Goal: Task Accomplishment & Management: Use online tool/utility

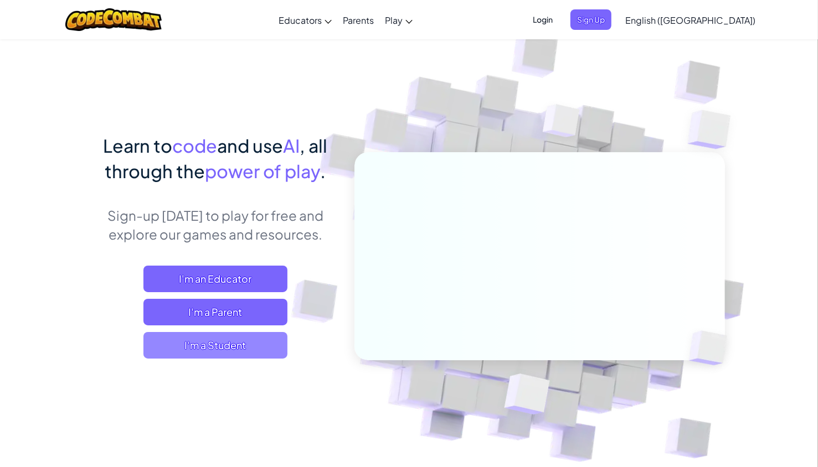
click at [229, 353] on span "I'm a Student" at bounding box center [215, 345] width 144 height 27
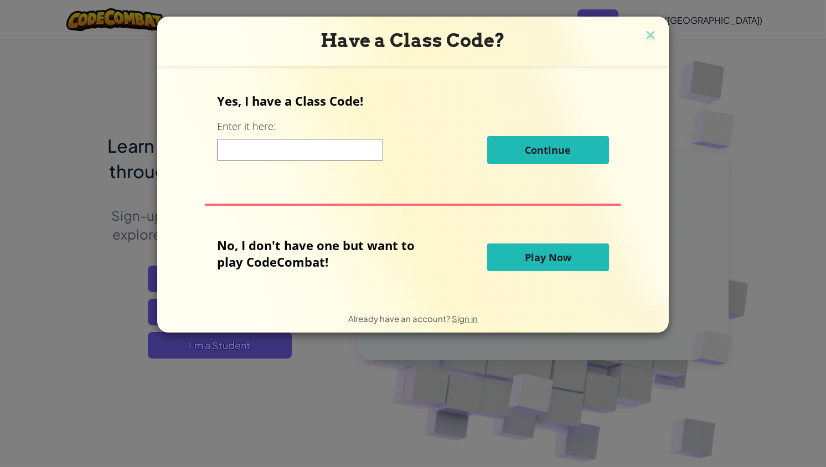
click at [287, 148] on input at bounding box center [300, 150] width 166 height 22
click at [525, 255] on span "Play Now" at bounding box center [548, 257] width 46 height 13
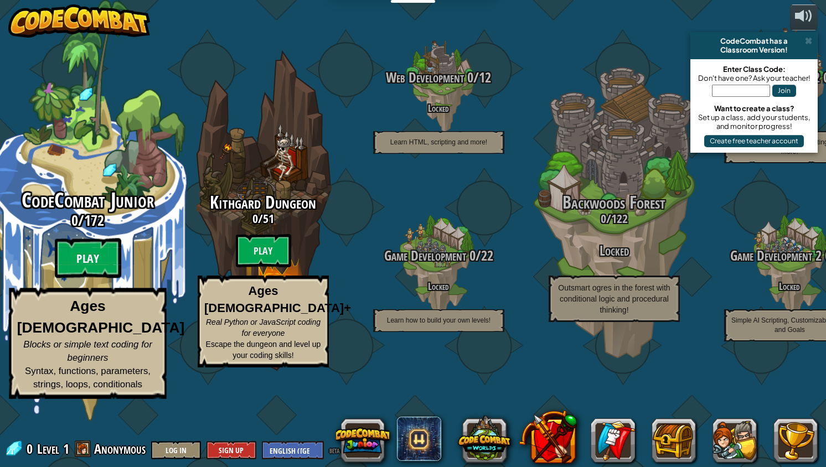
click at [66, 278] on btn "Play" at bounding box center [88, 259] width 66 height 40
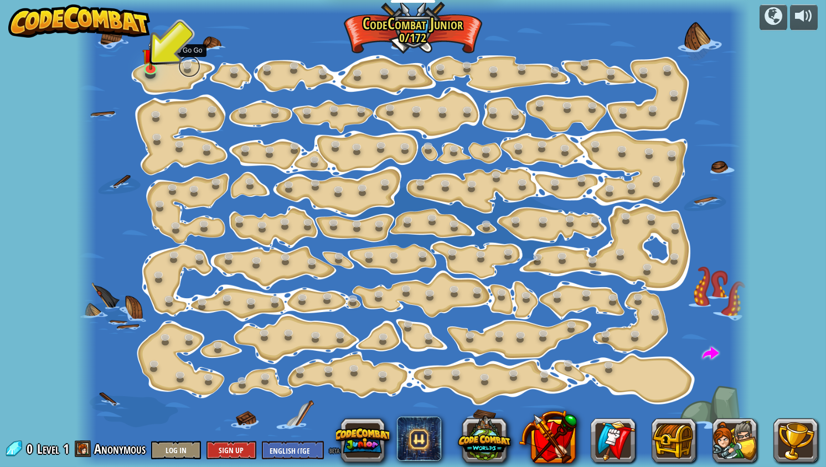
click at [178, 64] on link at bounding box center [189, 66] width 22 height 22
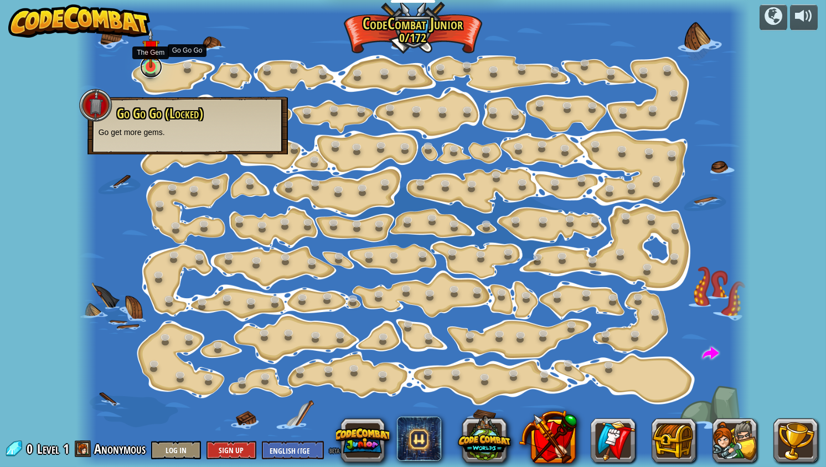
click at [158, 71] on link at bounding box center [151, 67] width 22 height 22
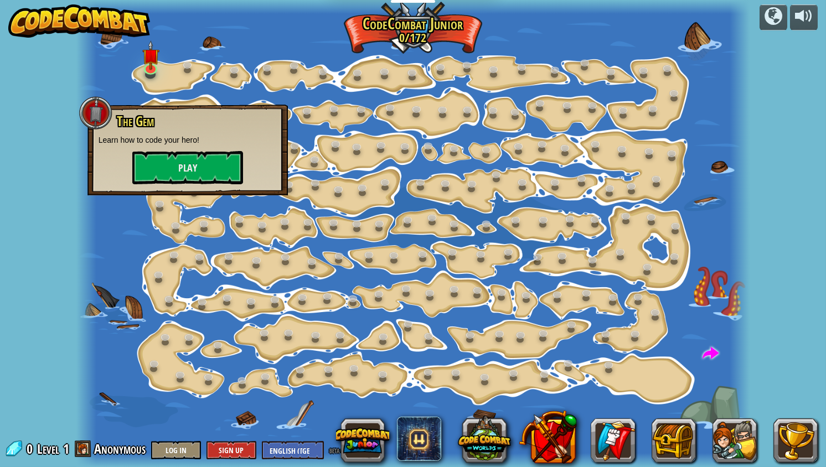
click at [190, 184] on div "The Gem Learn how to code your hero! Play" at bounding box center [187, 150] width 200 height 91
click at [192, 173] on button "Play" at bounding box center [187, 167] width 111 height 33
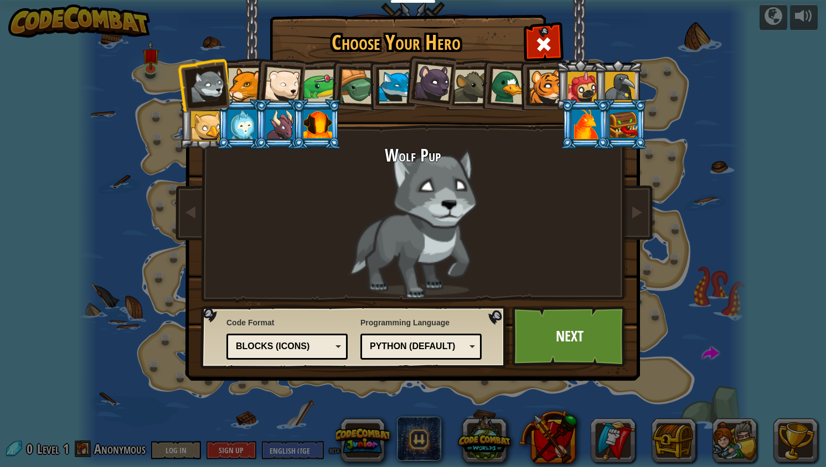
click at [383, 244] on div "Wolf Pup" at bounding box center [412, 222] width 415 height 152
click at [417, 344] on div "Python (Default)" at bounding box center [418, 346] width 96 height 13
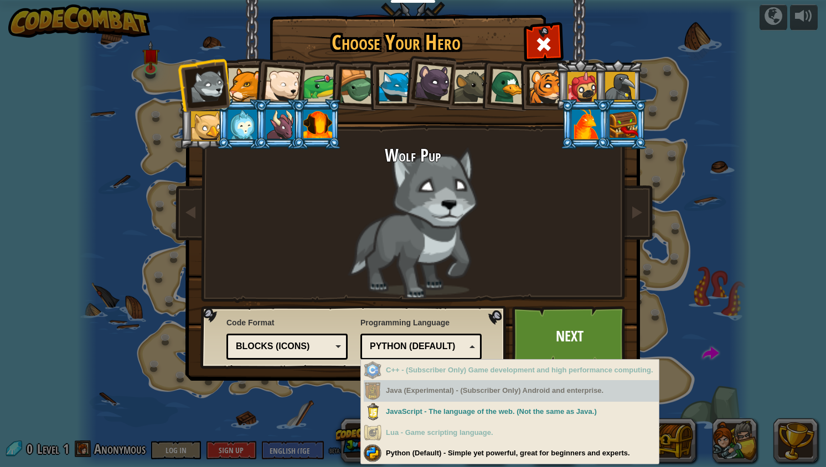
click at [427, 398] on div "Java (Experimental) - (Subscriber Only) Android and enterprise." at bounding box center [511, 391] width 295 height 22
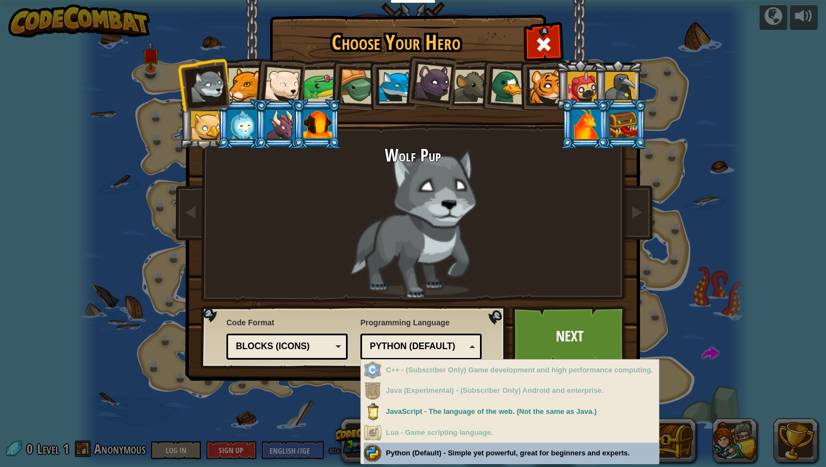
click at [390, 445] on div "Choose Your Hero 0 Wolf Pup Cougar Polar Bear Cub Frog Turtle Blue Fox Panther …" at bounding box center [413, 233] width 826 height 467
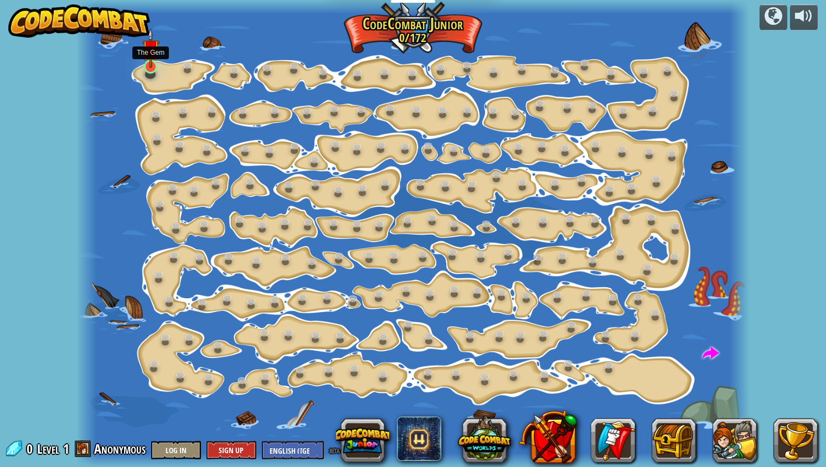
click at [150, 53] on img at bounding box center [150, 48] width 17 height 40
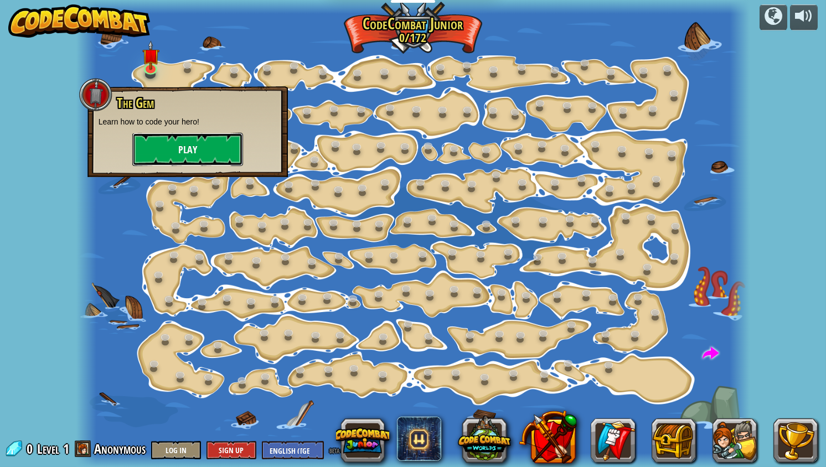
click at [178, 147] on button "Play" at bounding box center [187, 149] width 111 height 33
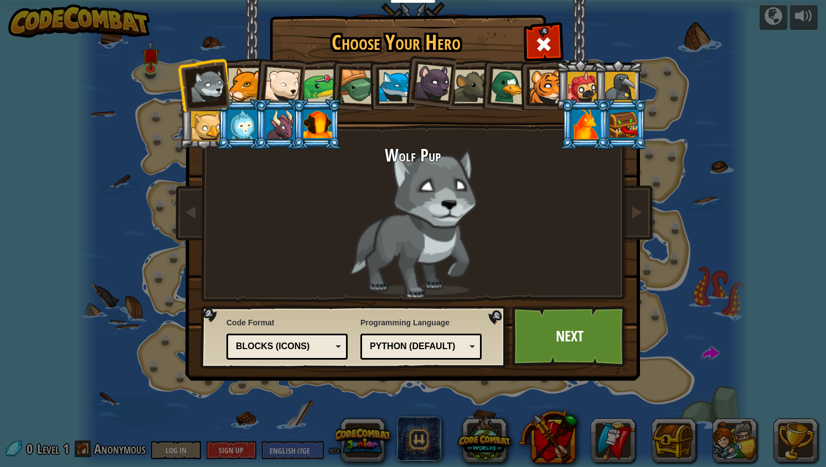
click at [303, 343] on div "Blocks (Icons)" at bounding box center [284, 346] width 96 height 13
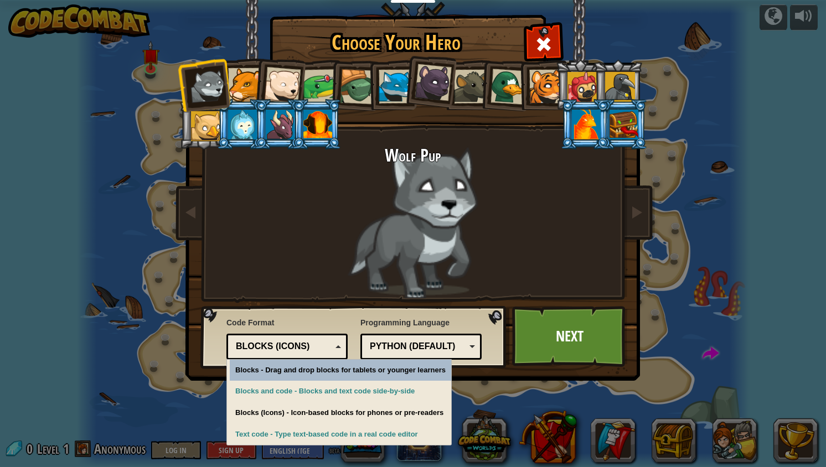
click at [303, 343] on div "Blocks (Icons)" at bounding box center [284, 346] width 96 height 13
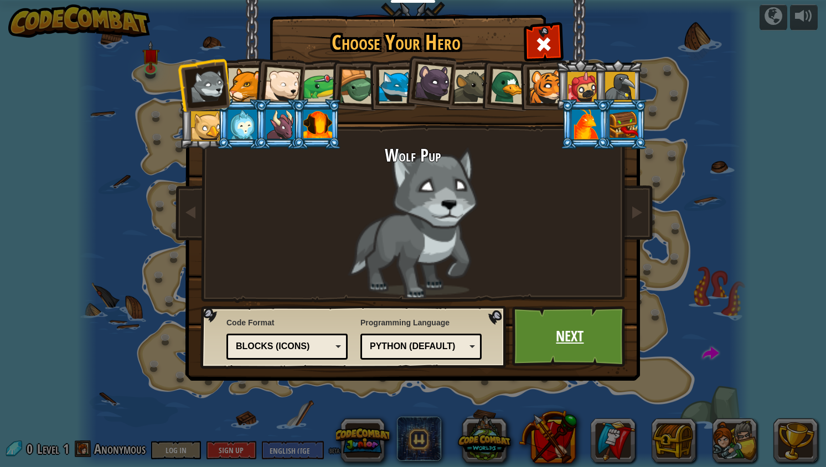
click at [560, 330] on link "Next" at bounding box center [570, 336] width 116 height 61
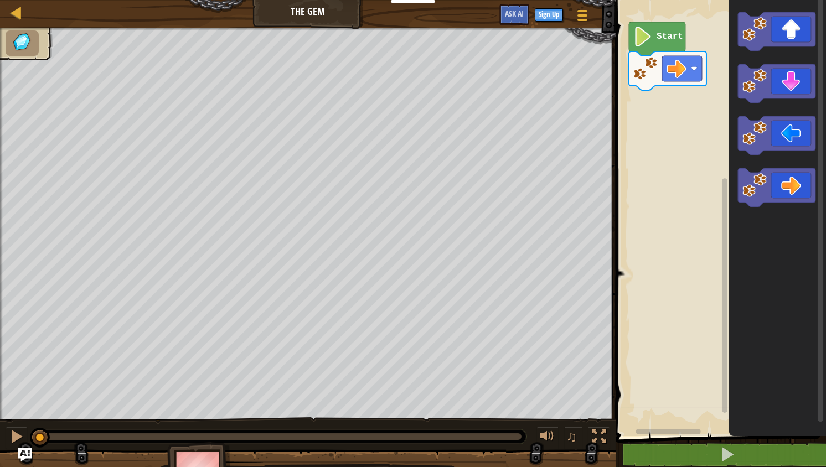
click at [638, 50] on icon "Blockly Workspace" at bounding box center [657, 39] width 56 height 34
click at [640, 49] on icon "Blockly Workspace" at bounding box center [657, 39] width 56 height 34
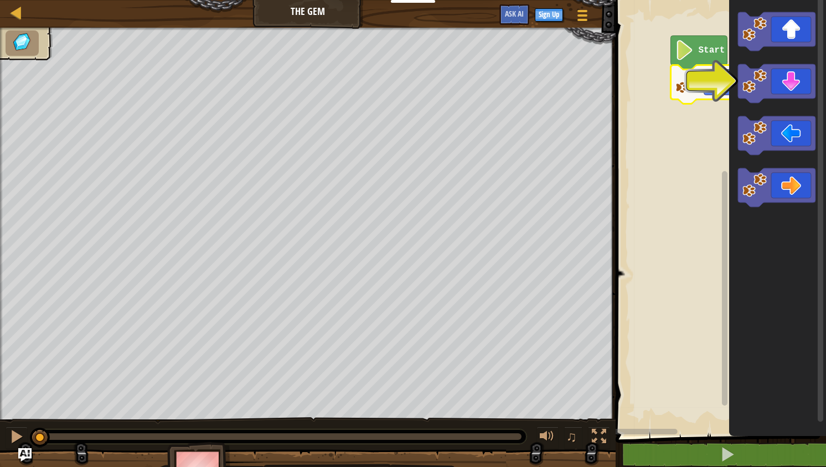
click at [721, 75] on icon "Blockly Workspace" at bounding box center [725, 211] width 8 height 433
click at [700, 85] on icon "Blockly Workspace" at bounding box center [709, 84] width 77 height 39
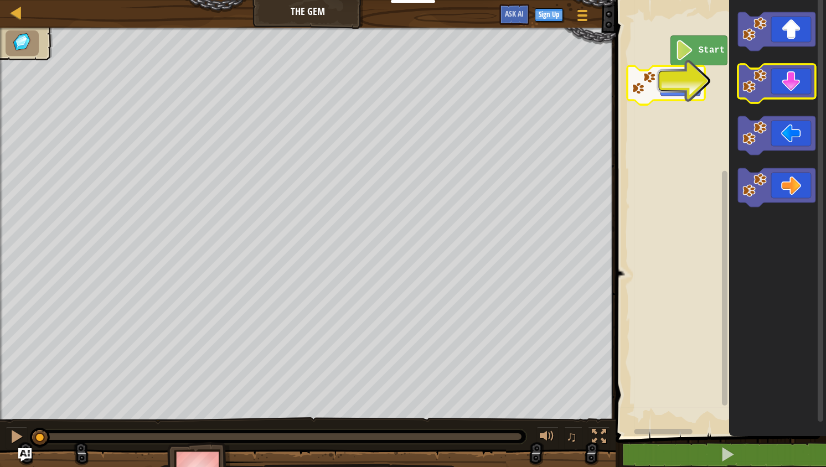
click at [757, 76] on image "Blockly Workspace" at bounding box center [754, 81] width 24 height 24
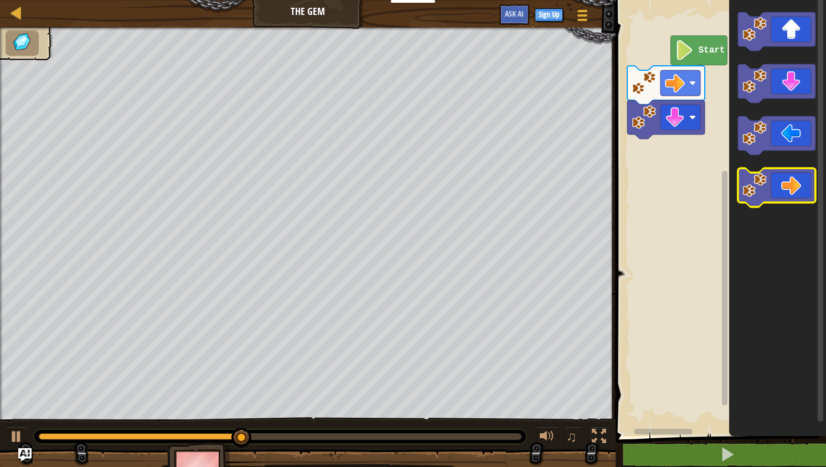
click at [770, 177] on icon "Blockly Workspace" at bounding box center [776, 187] width 77 height 39
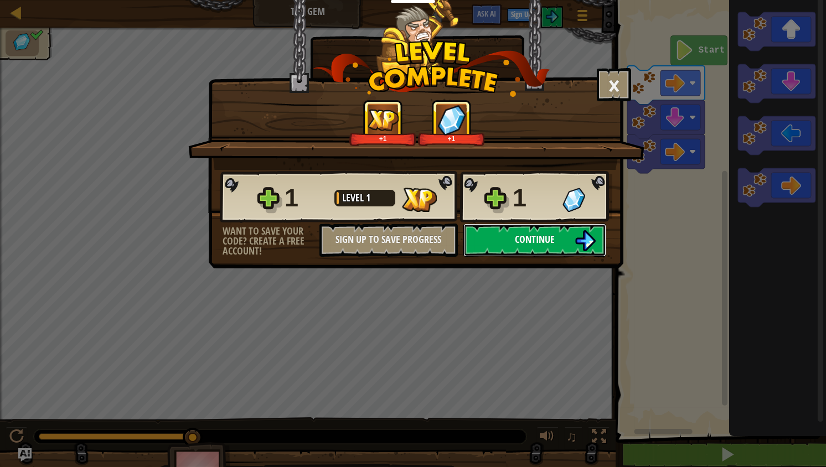
click at [502, 254] on button "Continue" at bounding box center [534, 240] width 143 height 33
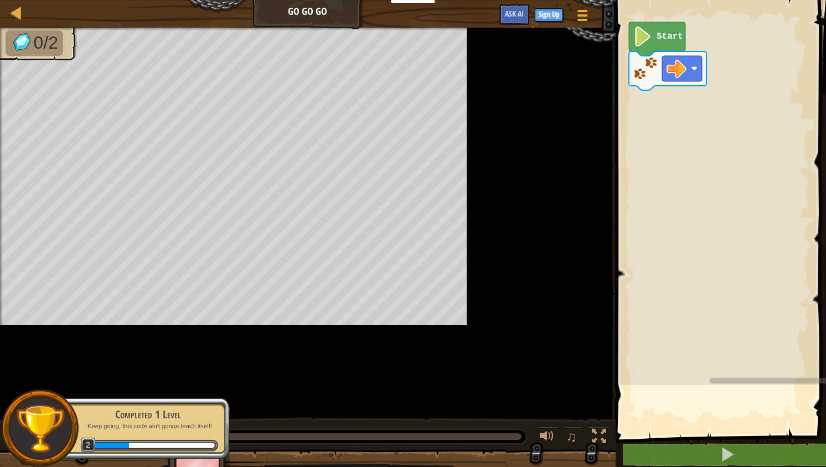
click at [585, 446] on div "♫" at bounding box center [571, 438] width 80 height 23
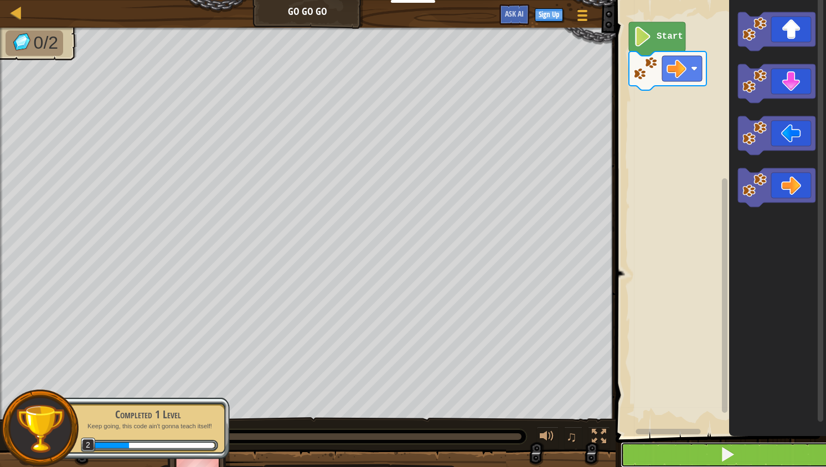
click at [641, 454] on button at bounding box center [728, 454] width 214 height 25
click at [642, 454] on button at bounding box center [728, 454] width 214 height 25
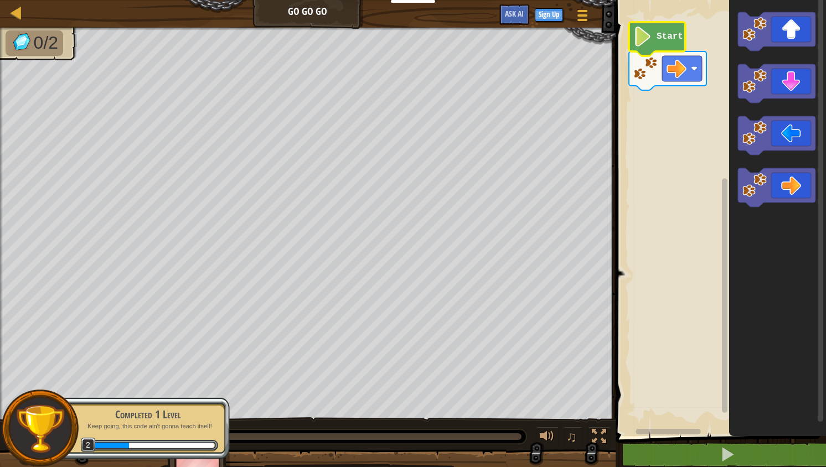
click at [660, 38] on text "Start" at bounding box center [670, 37] width 27 height 10
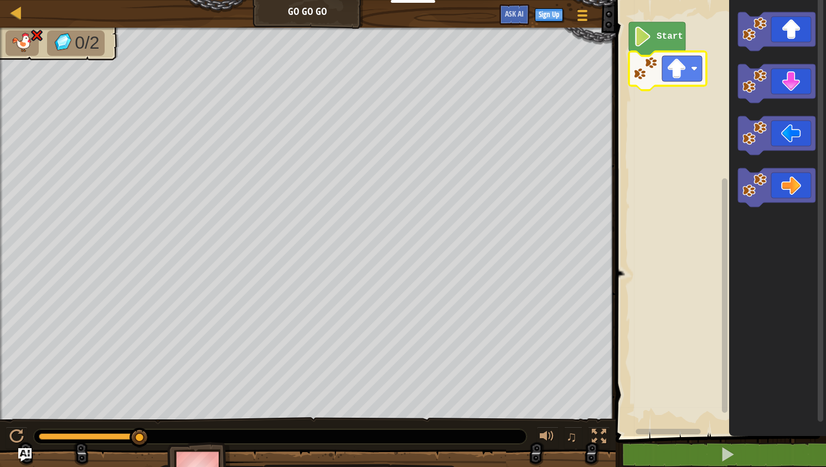
click at [633, 240] on rect "Blockly Workspace" at bounding box center [719, 215] width 214 height 442
click at [657, 41] on text "Start" at bounding box center [670, 37] width 27 height 10
click at [684, 69] on image "Blockly Workspace" at bounding box center [676, 69] width 20 height 20
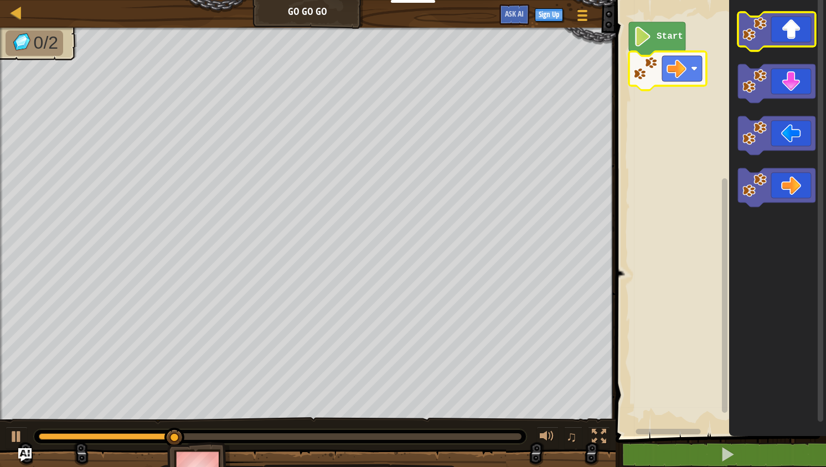
click at [789, 47] on rect "Blockly Workspace" at bounding box center [776, 31] width 77 height 39
click at [782, 37] on icon "Blockly Workspace" at bounding box center [776, 31] width 77 height 39
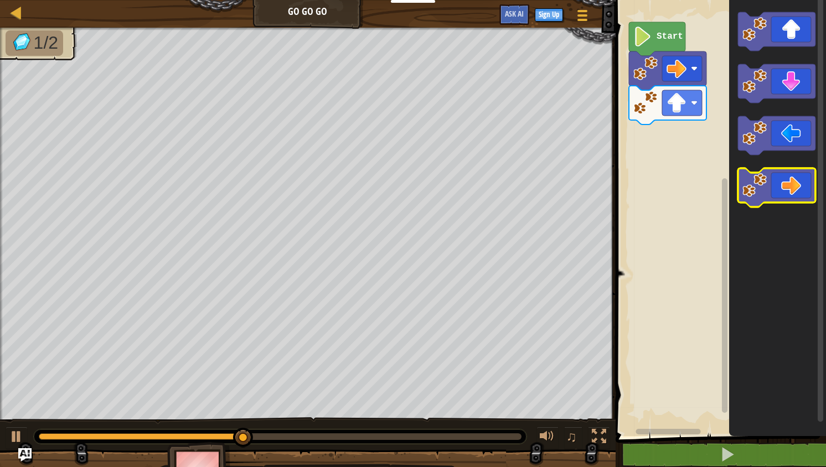
click at [786, 177] on icon "Blockly Workspace" at bounding box center [776, 187] width 77 height 39
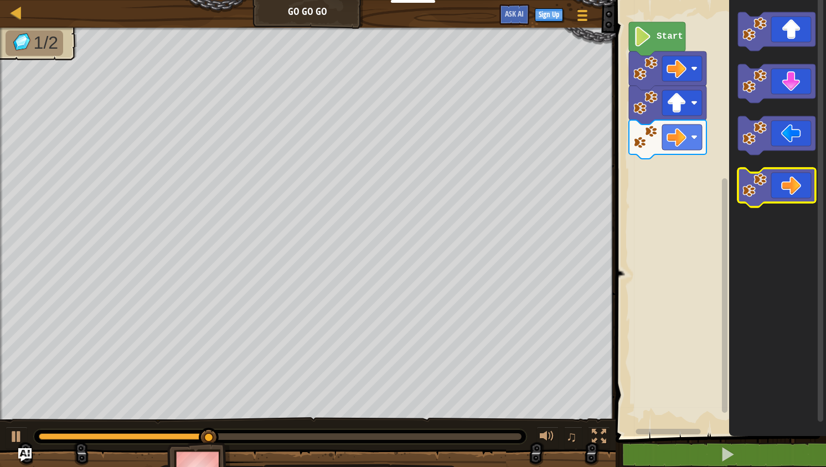
click at [786, 177] on icon "Blockly Workspace" at bounding box center [776, 187] width 77 height 39
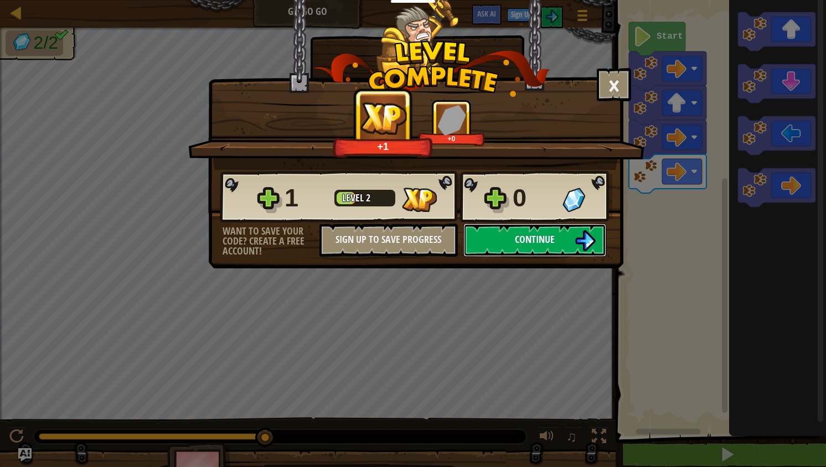
click at [486, 241] on button "Continue" at bounding box center [534, 240] width 143 height 33
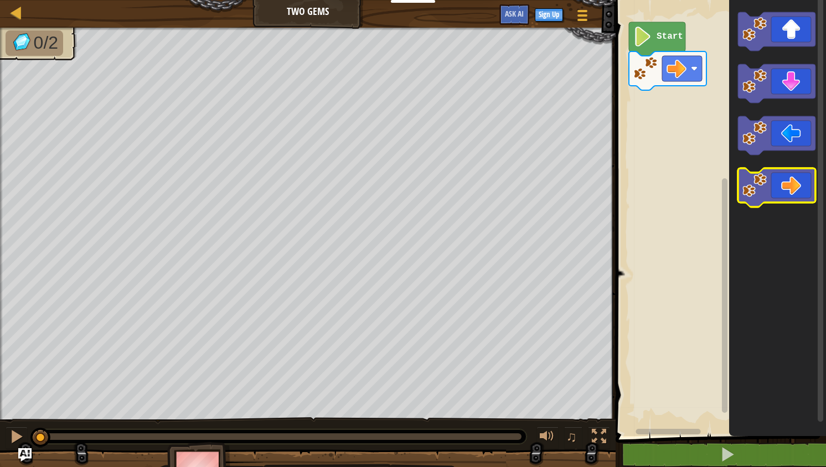
click at [788, 177] on icon "Blockly Workspace" at bounding box center [776, 187] width 77 height 39
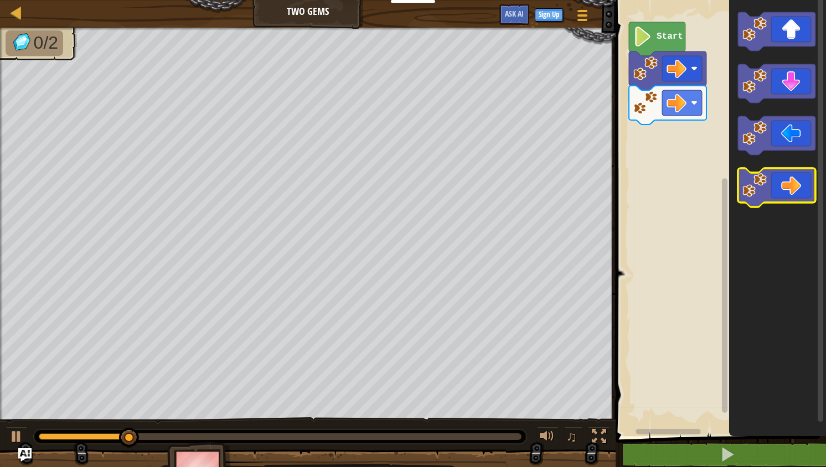
click at [788, 177] on icon "Blockly Workspace" at bounding box center [776, 187] width 77 height 39
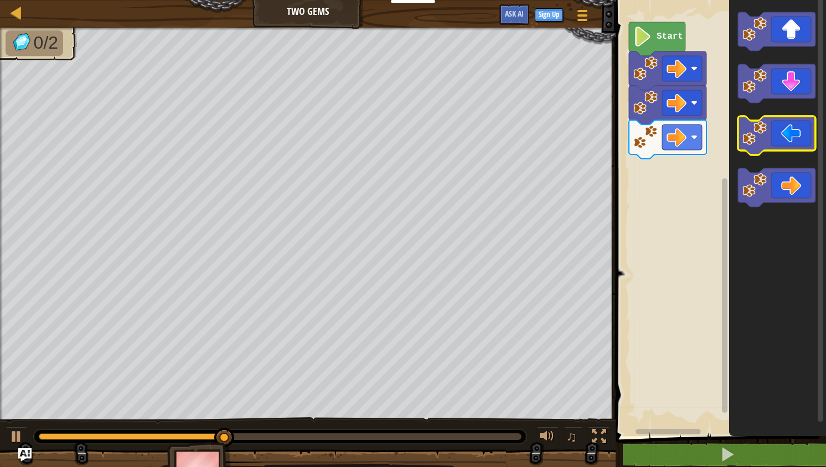
click at [795, 93] on icon "Blockly Workspace" at bounding box center [776, 83] width 77 height 39
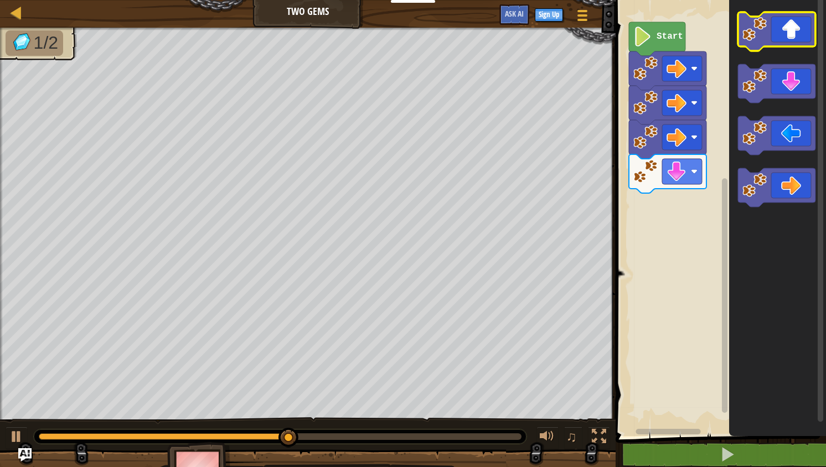
click at [800, 22] on icon "Blockly Workspace" at bounding box center [776, 31] width 77 height 39
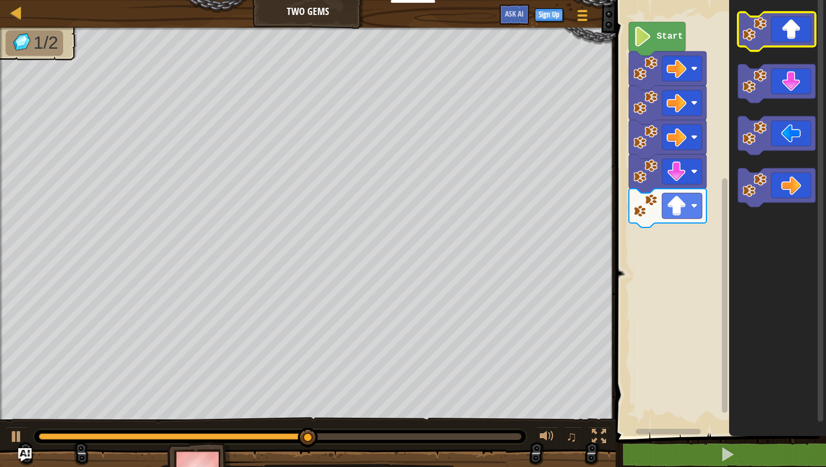
click at [801, 25] on icon "Blockly Workspace" at bounding box center [776, 31] width 77 height 39
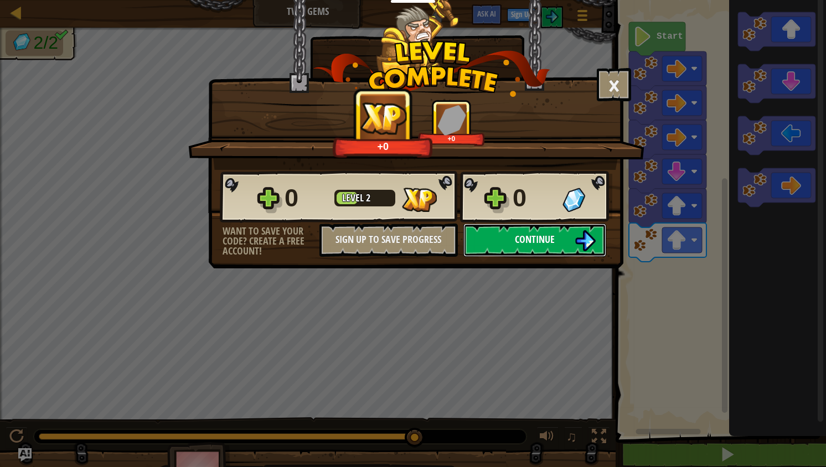
click at [500, 245] on button "Continue" at bounding box center [534, 240] width 143 height 33
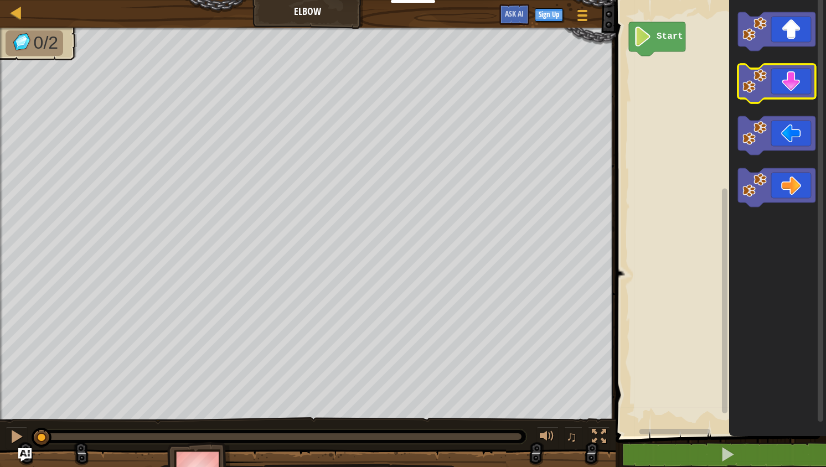
click at [778, 96] on icon "Blockly Workspace" at bounding box center [776, 83] width 77 height 39
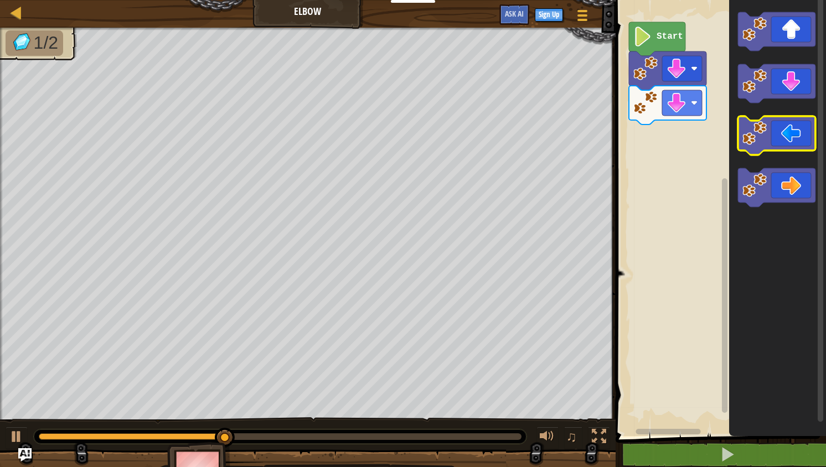
click at [779, 139] on icon "Blockly Workspace" at bounding box center [776, 135] width 77 height 39
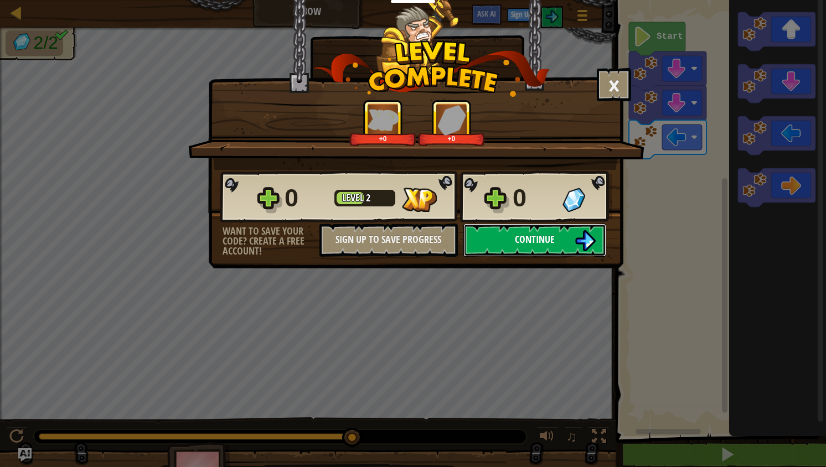
click at [504, 234] on button "Continue" at bounding box center [534, 240] width 143 height 33
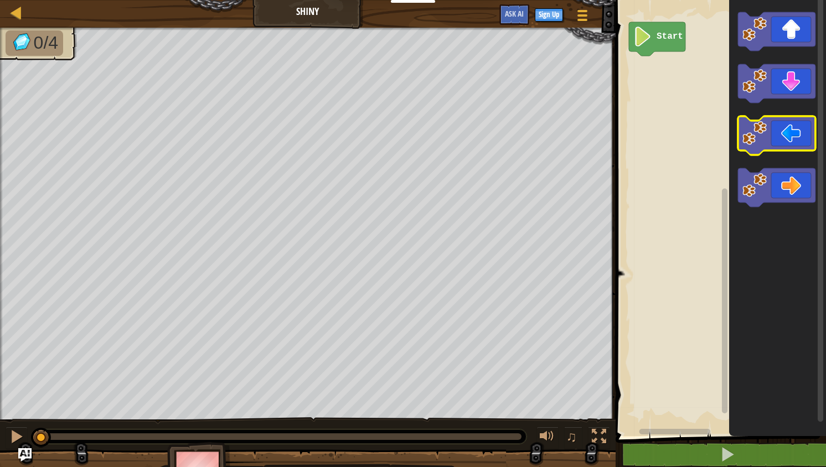
click at [795, 138] on icon "Blockly Workspace" at bounding box center [776, 135] width 77 height 39
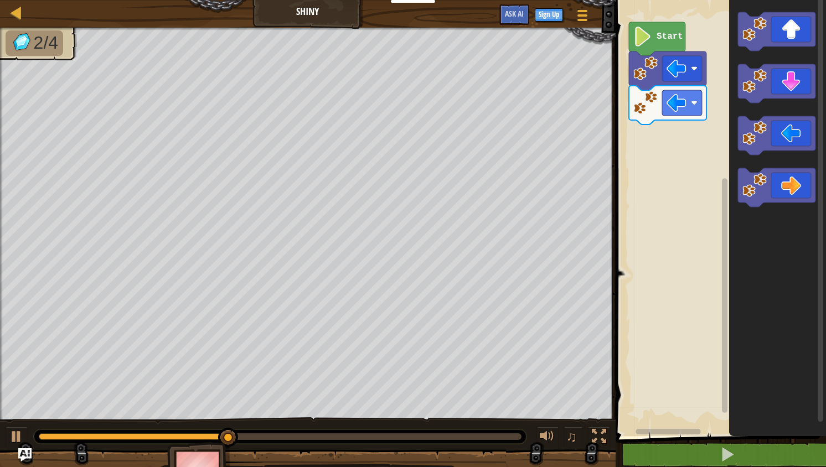
click at [797, 58] on icon "Blockly Workspace" at bounding box center [777, 215] width 97 height 442
click at [797, 86] on icon "Blockly Workspace" at bounding box center [776, 83] width 77 height 39
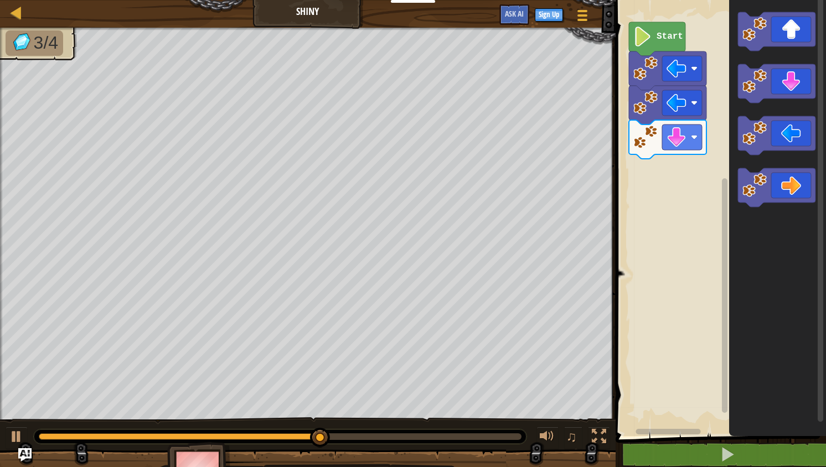
click at [789, 180] on icon "Blockly Workspace" at bounding box center [776, 187] width 77 height 39
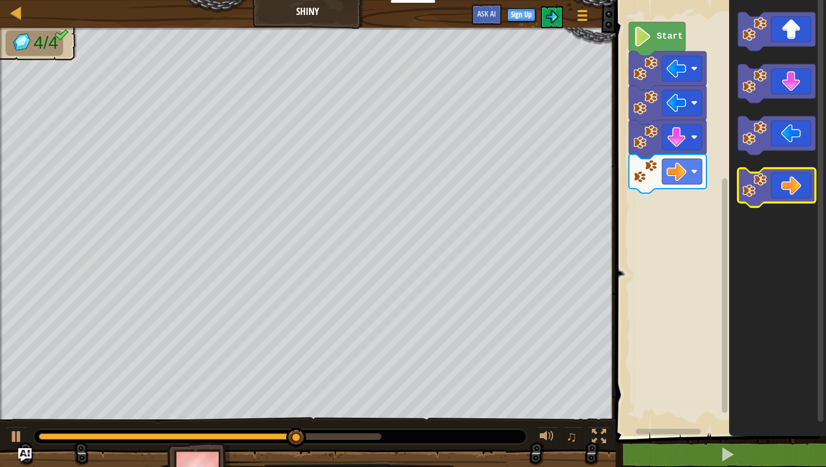
click at [789, 180] on icon "Blockly Workspace" at bounding box center [776, 187] width 77 height 39
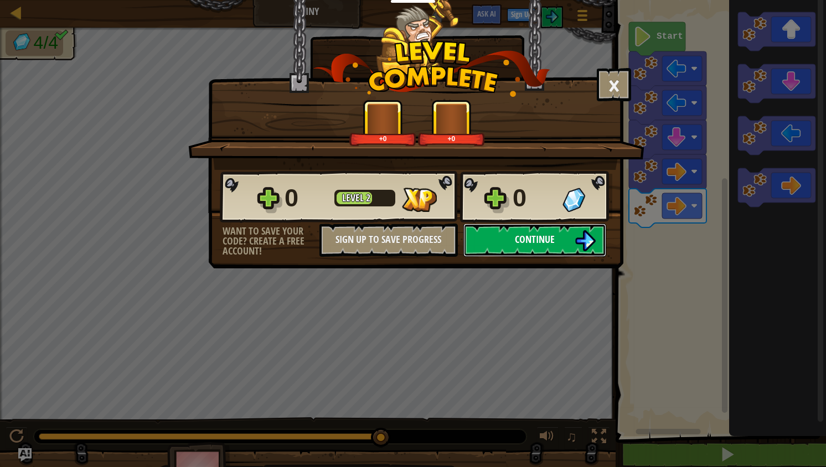
click at [497, 245] on button "Continue" at bounding box center [534, 240] width 143 height 33
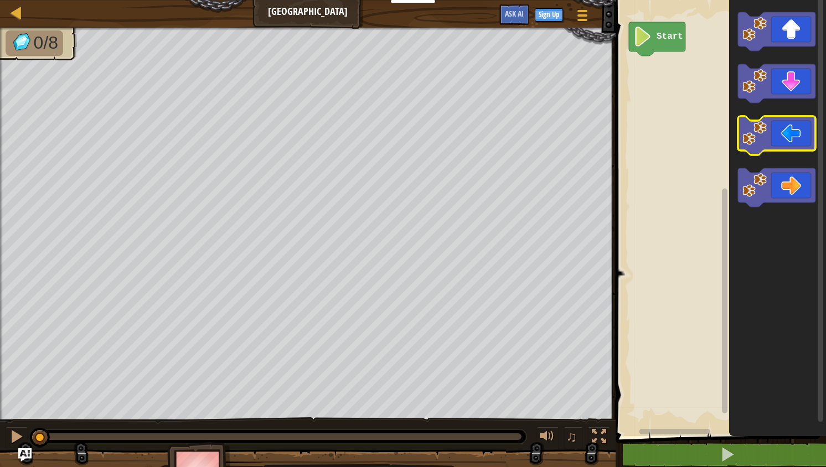
click at [778, 138] on icon "Blockly Workspace" at bounding box center [776, 135] width 77 height 39
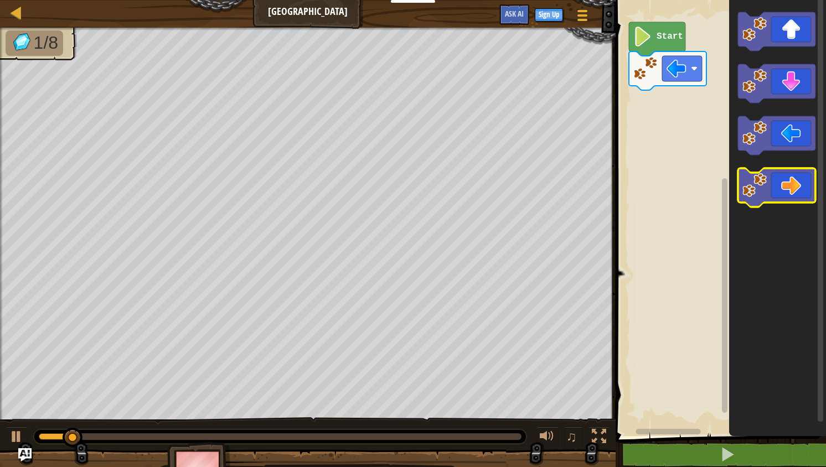
click at [782, 169] on icon "Blockly Workspace" at bounding box center [776, 187] width 77 height 39
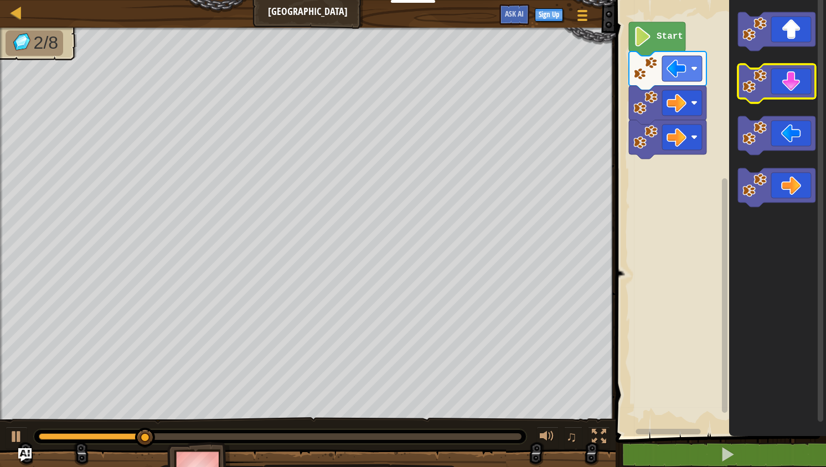
click at [786, 86] on icon "Blockly Workspace" at bounding box center [776, 83] width 77 height 39
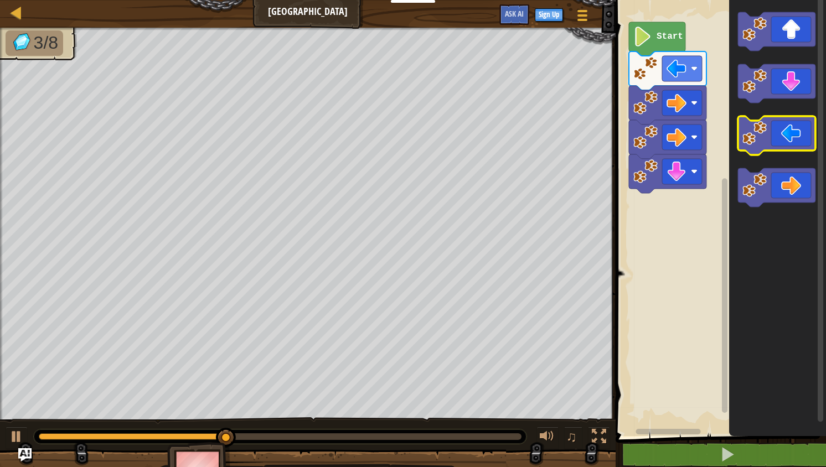
click at [790, 140] on icon "Blockly Workspace" at bounding box center [776, 135] width 77 height 39
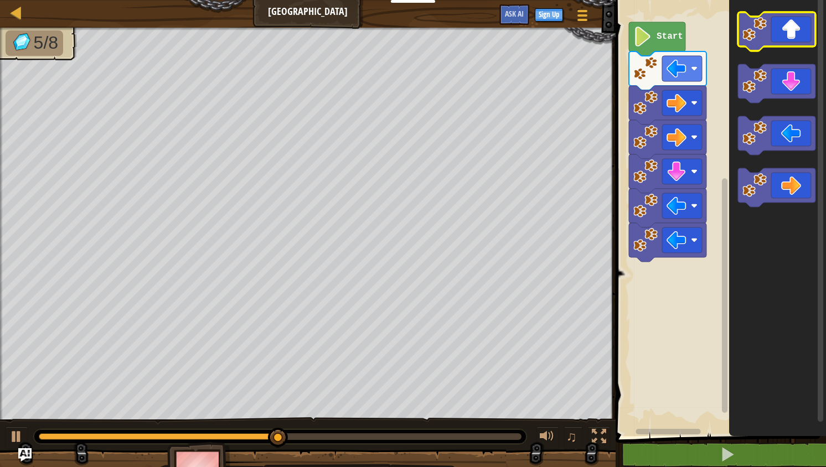
click at [801, 39] on icon "Blockly Workspace" at bounding box center [776, 31] width 77 height 39
click at [800, 38] on icon "Blockly Workspace" at bounding box center [776, 31] width 77 height 39
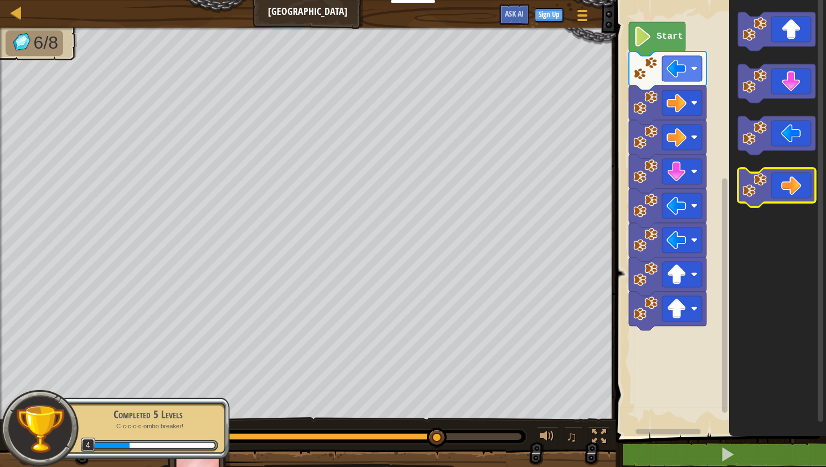
click at [794, 180] on icon "Blockly Workspace" at bounding box center [776, 187] width 77 height 39
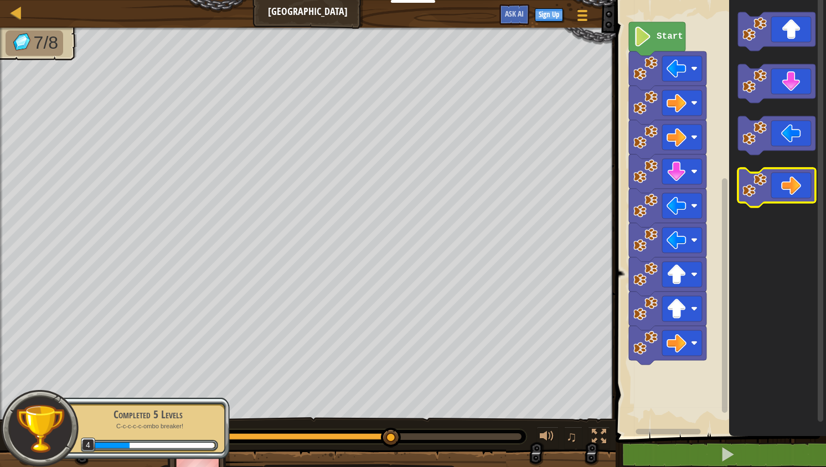
click at [794, 180] on icon "Blockly Workspace" at bounding box center [776, 187] width 77 height 39
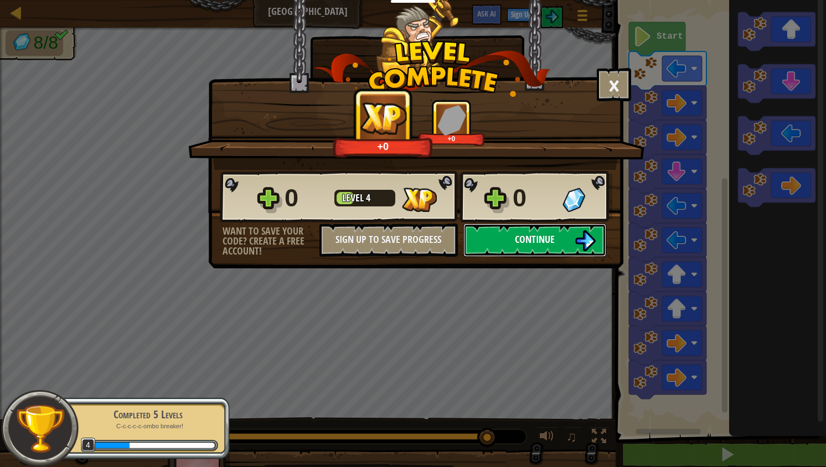
click at [485, 234] on button "Continue" at bounding box center [534, 240] width 143 height 33
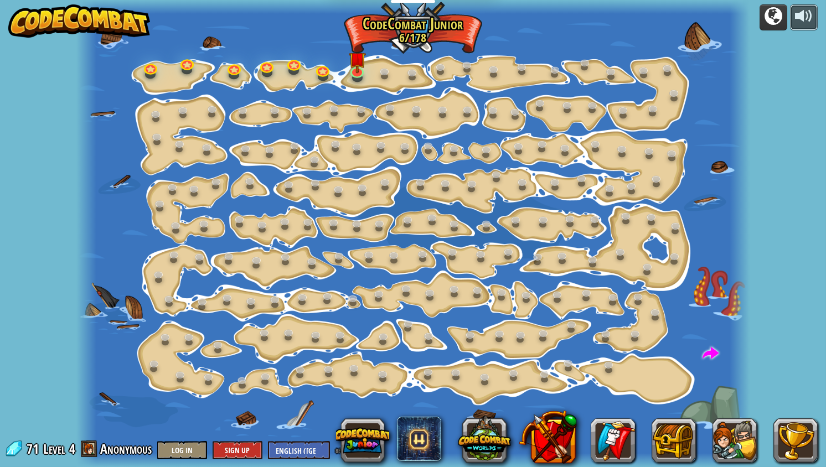
click at [790, 8] on button at bounding box center [804, 17] width 28 height 26
click at [784, 8] on button at bounding box center [773, 17] width 28 height 26
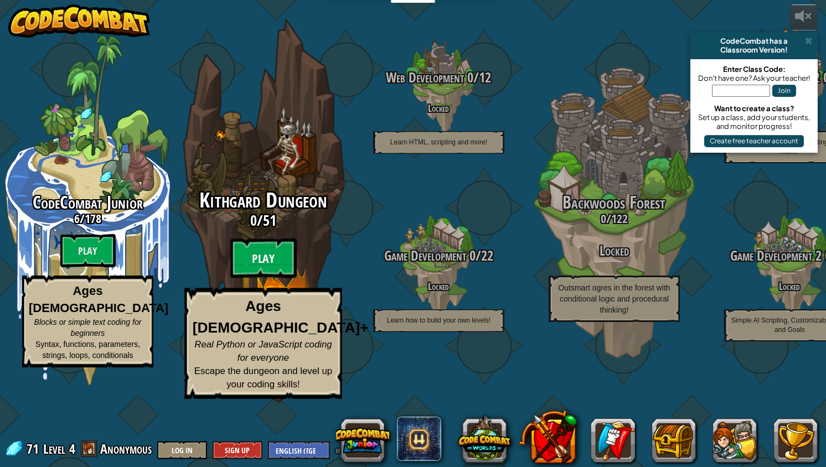
click at [240, 278] on btn "Play" at bounding box center [263, 259] width 66 height 40
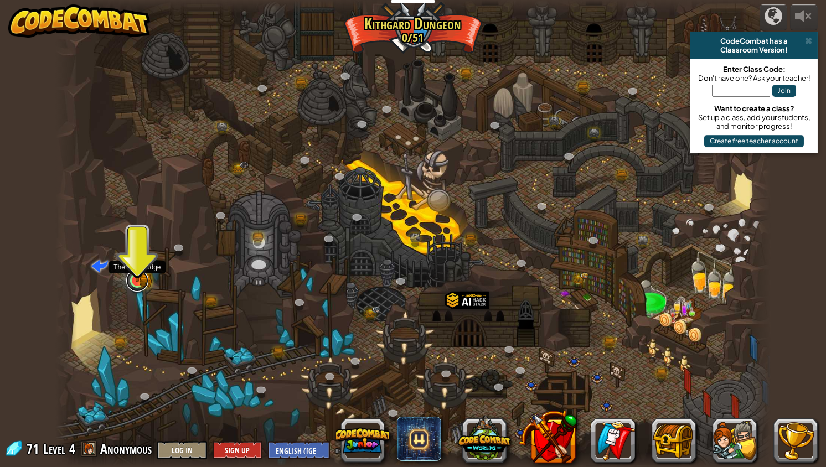
click at [138, 286] on link at bounding box center [137, 281] width 22 height 22
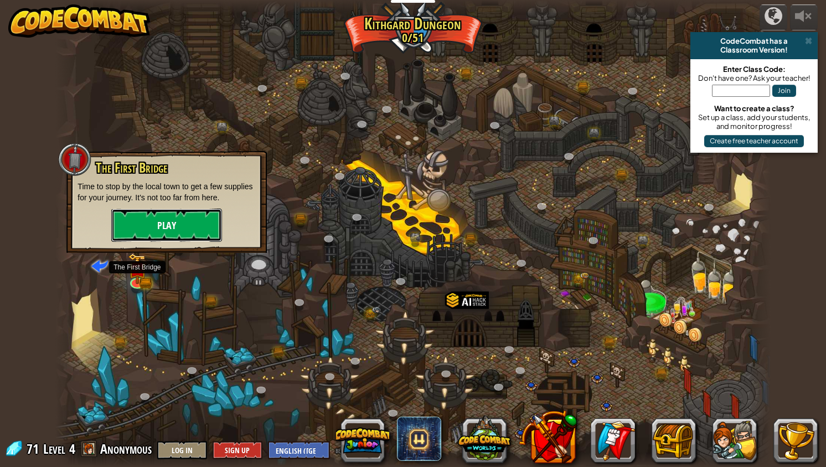
click at [152, 234] on button "Play" at bounding box center [166, 225] width 111 height 33
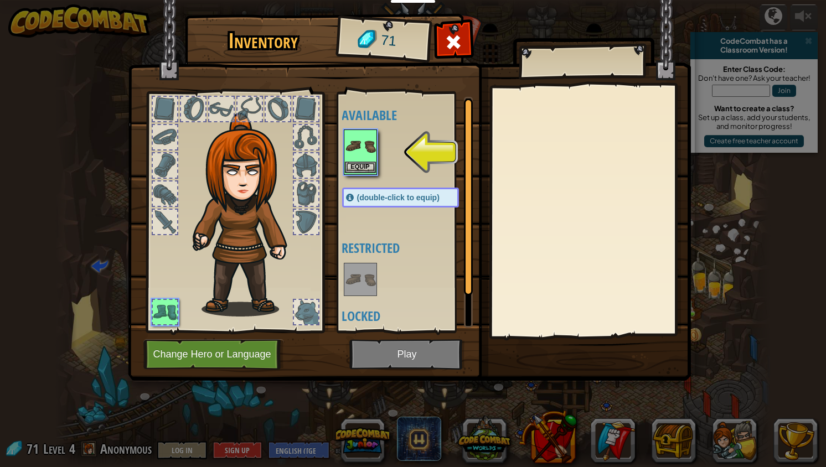
click at [361, 158] on img at bounding box center [360, 146] width 31 height 31
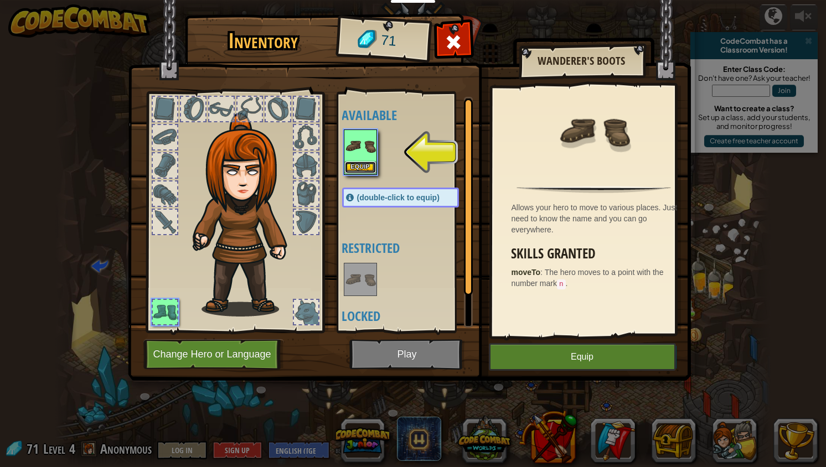
click at [364, 163] on button "Equip" at bounding box center [360, 168] width 31 height 12
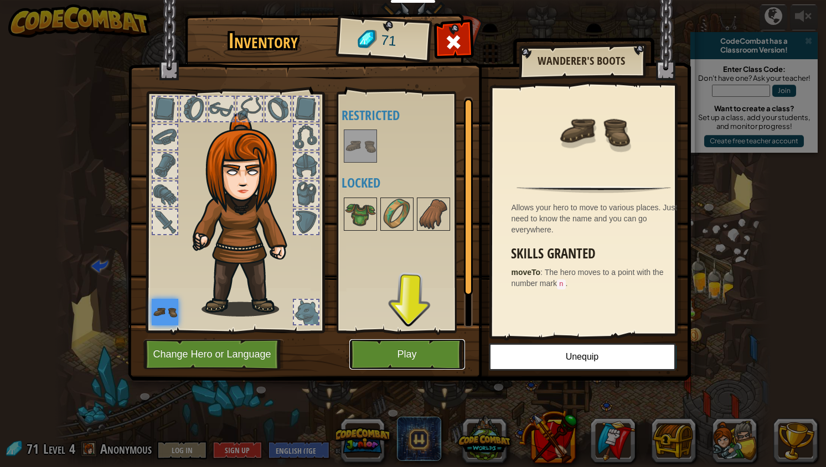
click at [404, 350] on button "Play" at bounding box center [407, 354] width 116 height 30
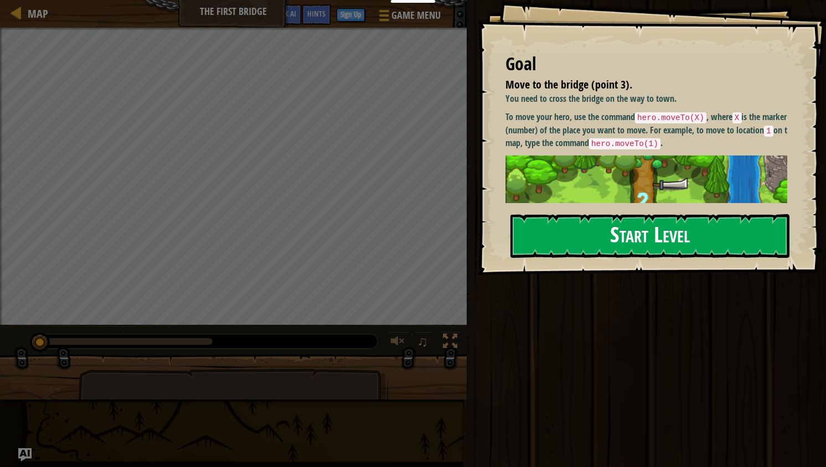
click at [533, 239] on button "Start Level" at bounding box center [649, 236] width 279 height 44
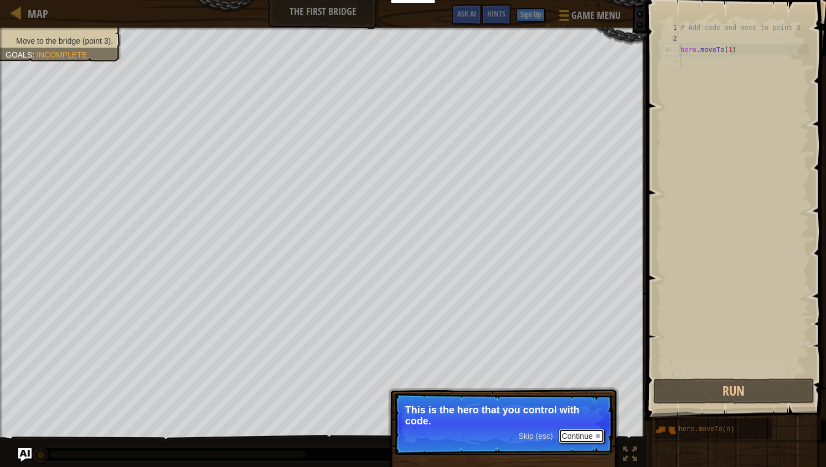
click at [559, 436] on button "Continue" at bounding box center [582, 436] width 46 height 14
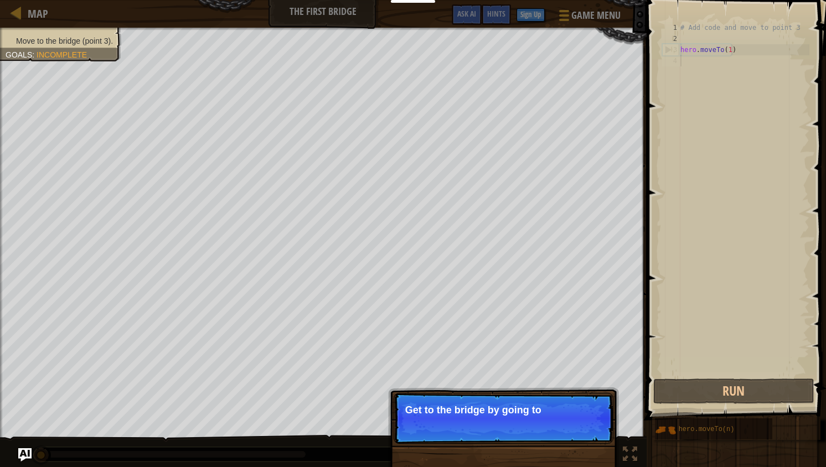
click at [559, 436] on p "Skip (esc) Continue Get to the bridge by going to" at bounding box center [504, 418] width 220 height 51
click at [559, 436] on p "Skip (esc) Continue Get to the bridge by going to point" at bounding box center [504, 418] width 220 height 51
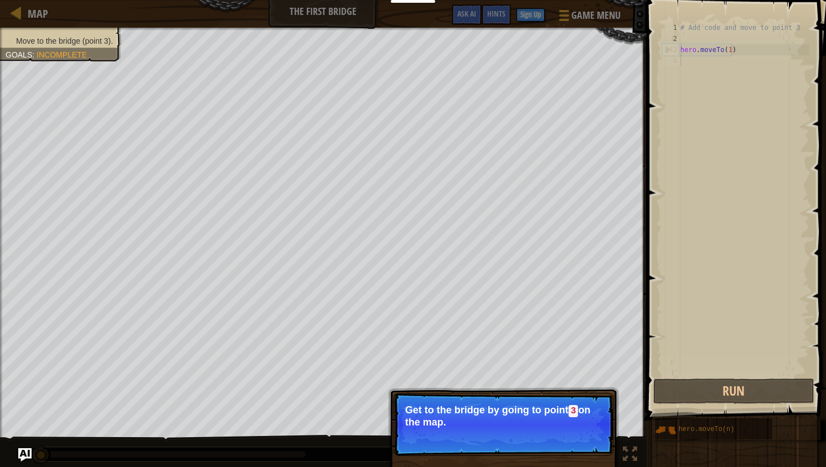
click at [559, 436] on button "Continue" at bounding box center [582, 437] width 46 height 14
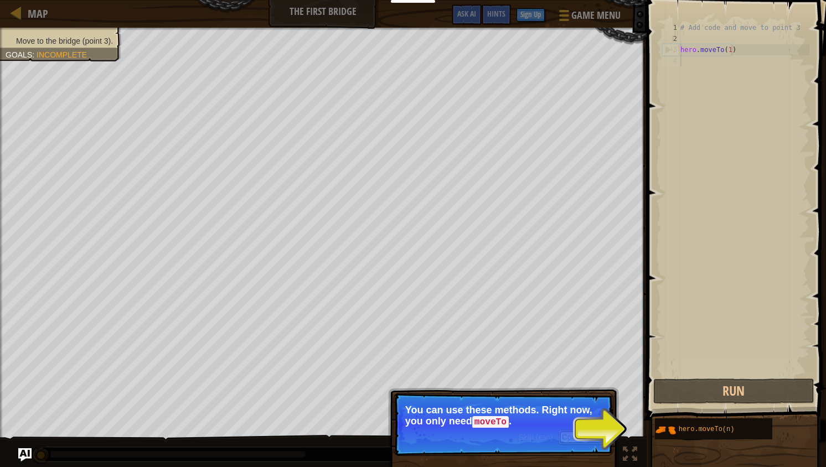
click at [559, 436] on button "Continue" at bounding box center [582, 437] width 46 height 14
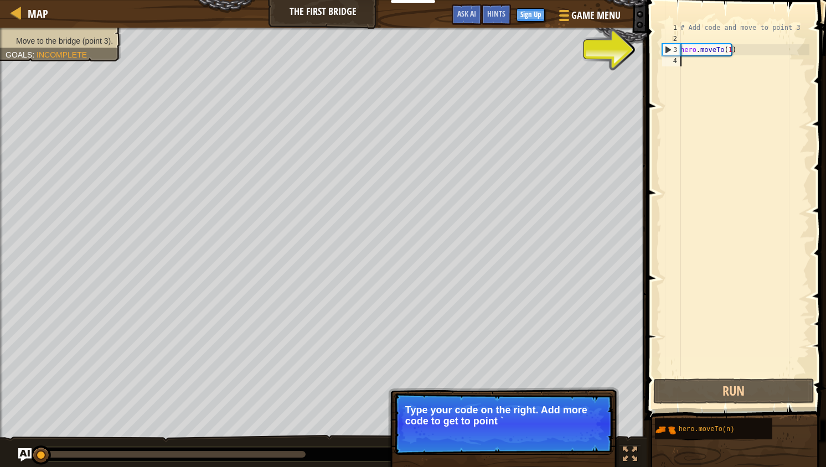
click at [774, 60] on div "# Add code and move to point 3 hero . moveTo ( 1 )" at bounding box center [743, 210] width 131 height 376
click at [733, 50] on div "# Add code and move to point 3 hero . moveTo ( 1 )" at bounding box center [743, 210] width 131 height 376
type textarea "hero.moveTo(1)"
click at [730, 50] on div "# Add code and move to point 3 hero . moveTo ( 1 )" at bounding box center [743, 210] width 131 height 376
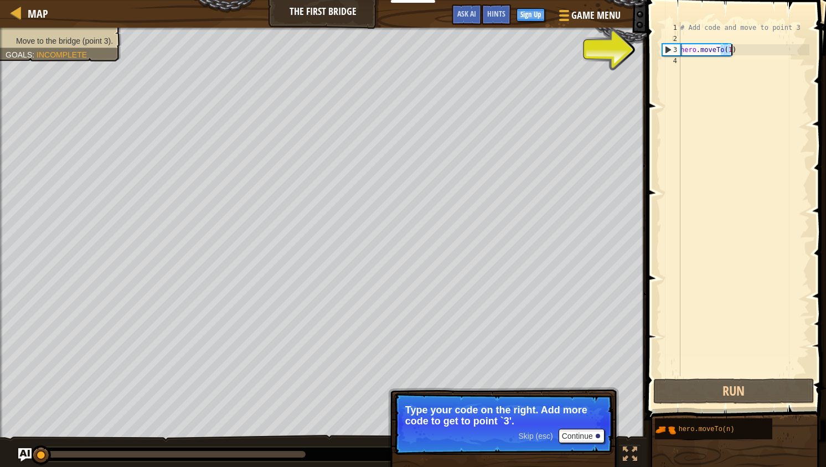
click at [743, 49] on div "# Add code and move to point 3 hero . moveTo ( 1 )" at bounding box center [743, 199] width 131 height 354
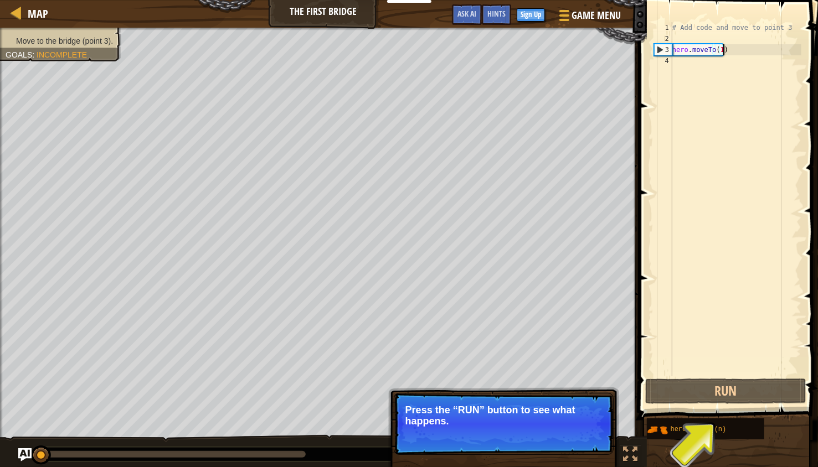
click at [591, 430] on button "Continue" at bounding box center [582, 436] width 46 height 14
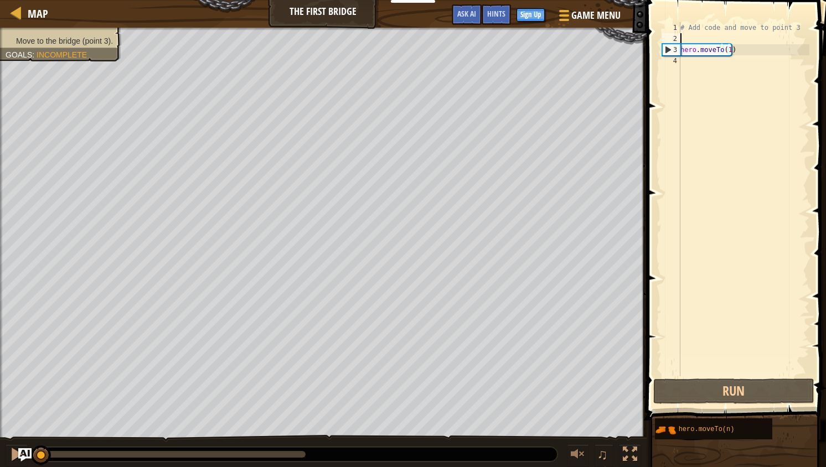
click at [748, 34] on div "# Add code and move to point 3 hero . moveTo ( 1 )" at bounding box center [743, 210] width 131 height 376
click at [737, 49] on div "# Add code and move to point 3 hero . moveTo ( 1 )" at bounding box center [743, 210] width 131 height 376
click at [730, 49] on div "# Add code and move to point 3 hero . moveTo ( 1 )" at bounding box center [743, 210] width 131 height 376
click at [756, 387] on button "Run" at bounding box center [733, 391] width 161 height 25
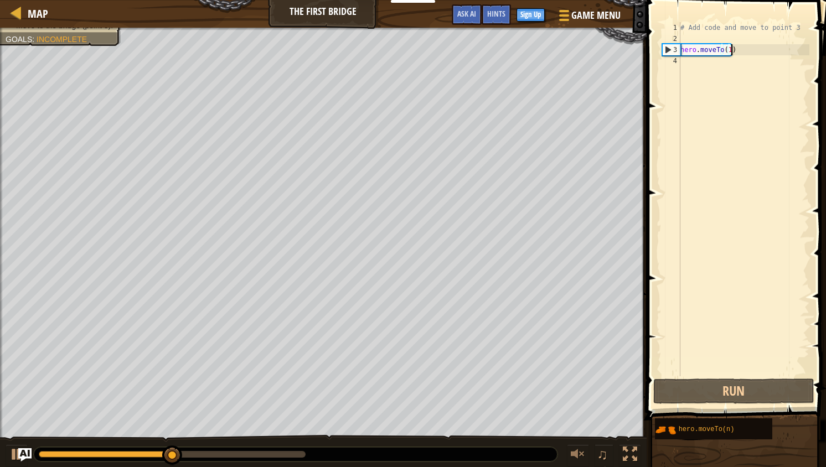
click at [729, 50] on div "# Add code and move to point 3 hero . moveTo ( 1 )" at bounding box center [743, 210] width 131 height 376
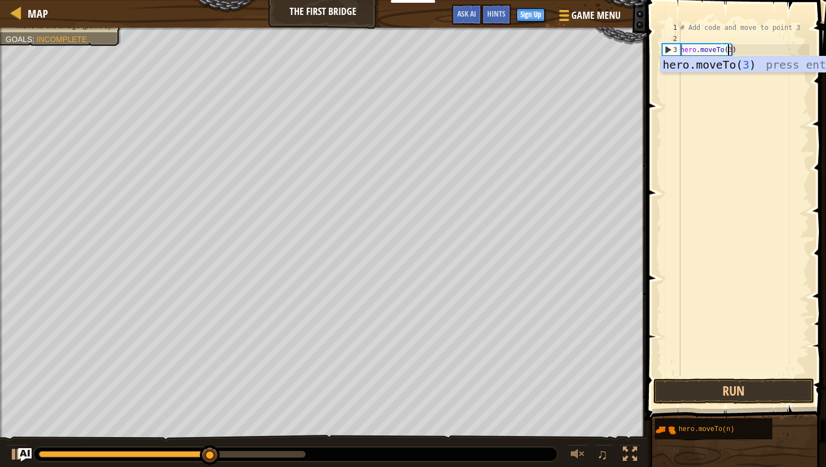
scroll to position [5, 3]
type textarea "hero.moveTo(3)"
click at [753, 385] on button "Run" at bounding box center [733, 391] width 161 height 25
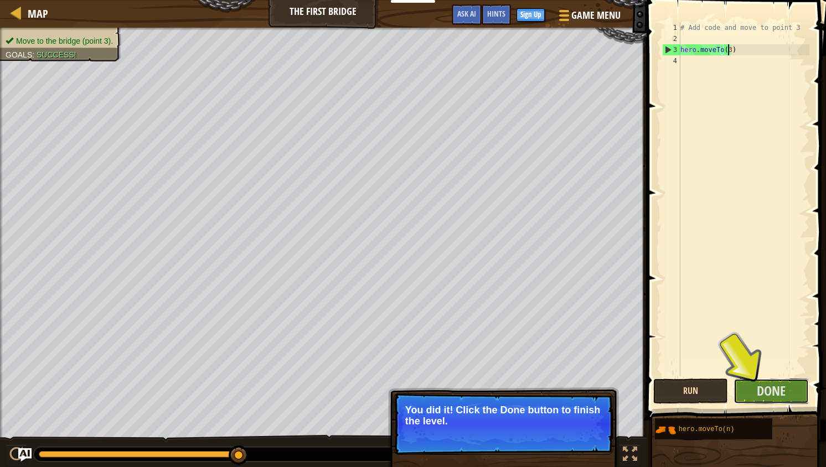
click at [753, 385] on button "Done" at bounding box center [770, 391] width 75 height 25
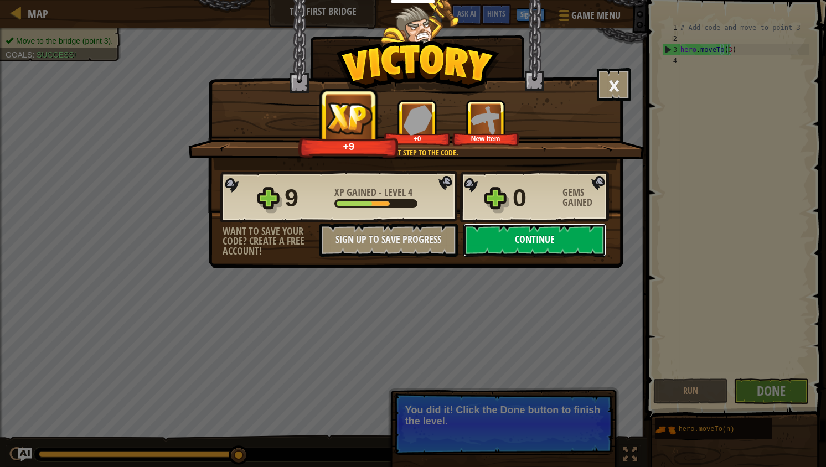
click at [550, 233] on button "Continue" at bounding box center [534, 240] width 143 height 33
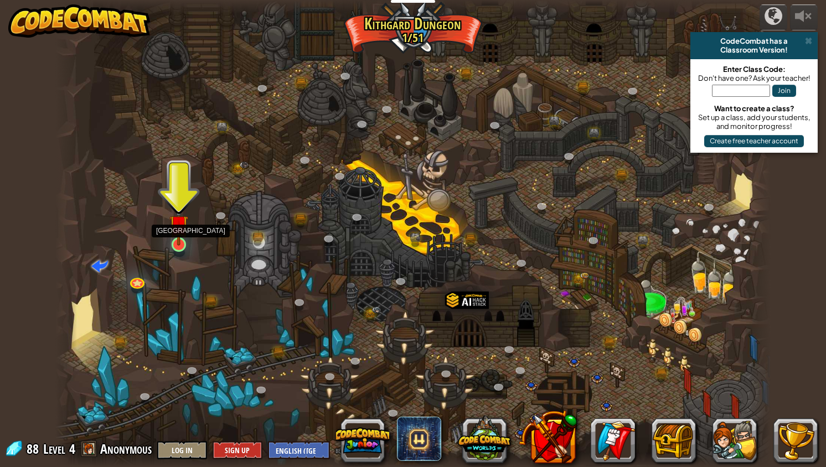
click at [178, 246] on img at bounding box center [178, 224] width 19 height 43
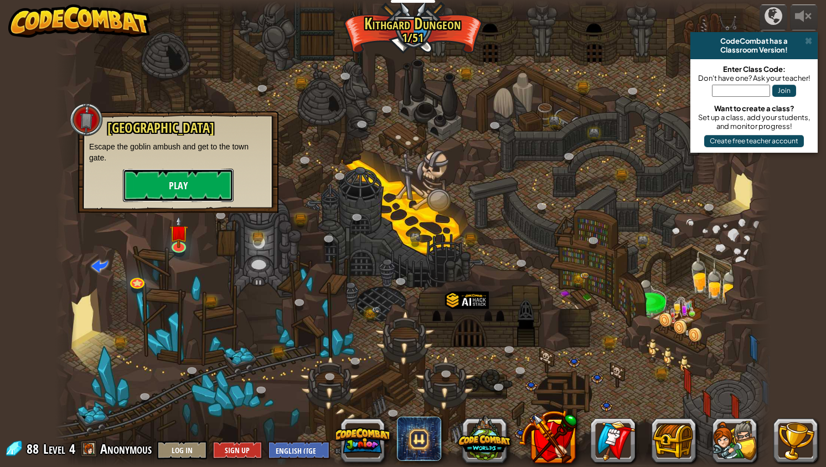
click at [192, 192] on button "Play" at bounding box center [178, 185] width 111 height 33
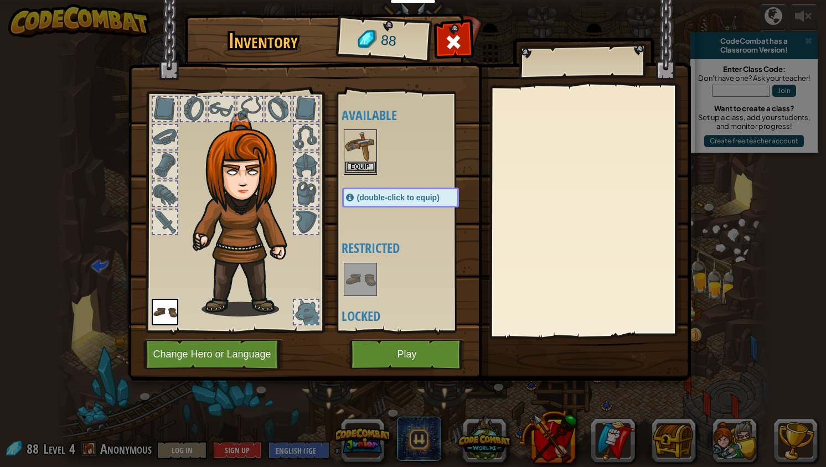
click at [359, 156] on img at bounding box center [360, 146] width 31 height 31
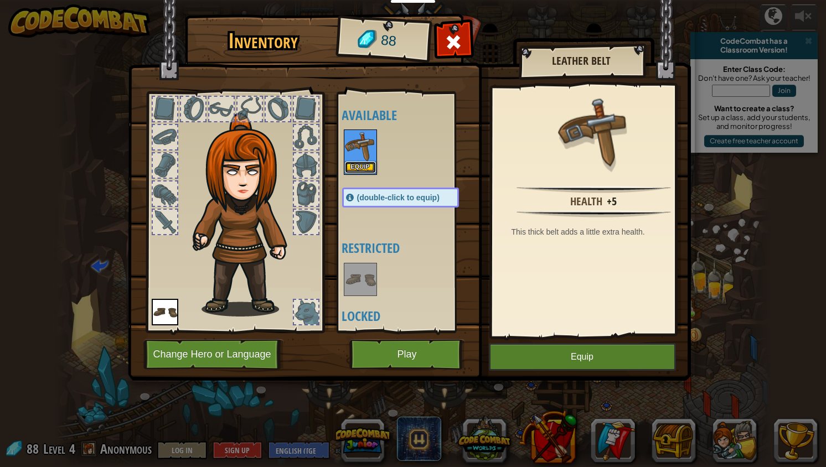
click at [360, 164] on button "Equip" at bounding box center [360, 168] width 31 height 12
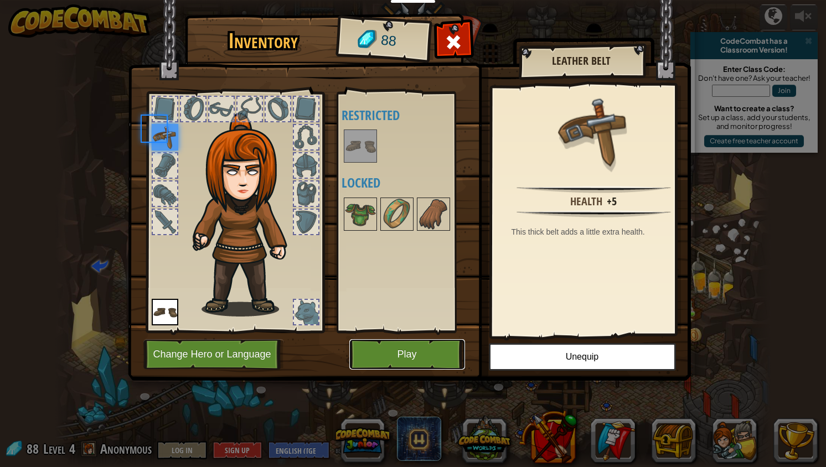
click at [419, 363] on button "Play" at bounding box center [407, 354] width 116 height 30
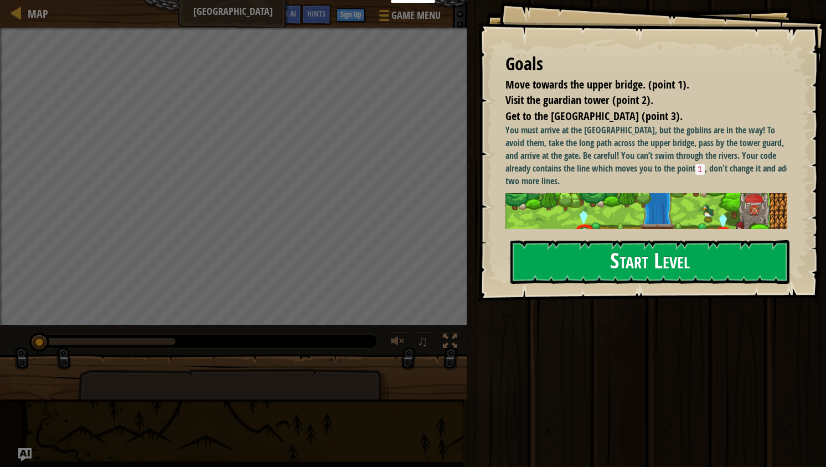
click at [572, 268] on button "Start Level" at bounding box center [649, 262] width 279 height 44
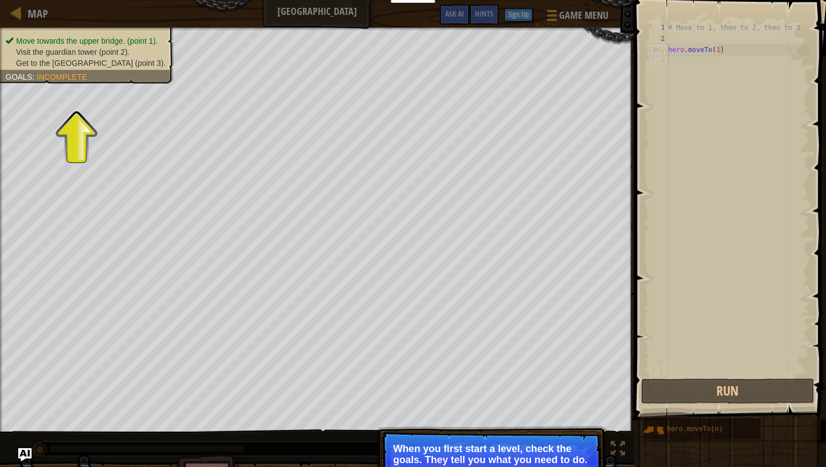
click at [479, 463] on p "When you first start a level, check the goals. They tell you what you need to d…" at bounding box center [491, 454] width 197 height 22
click at [65, 79] on span "Incomplete" at bounding box center [62, 77] width 50 height 9
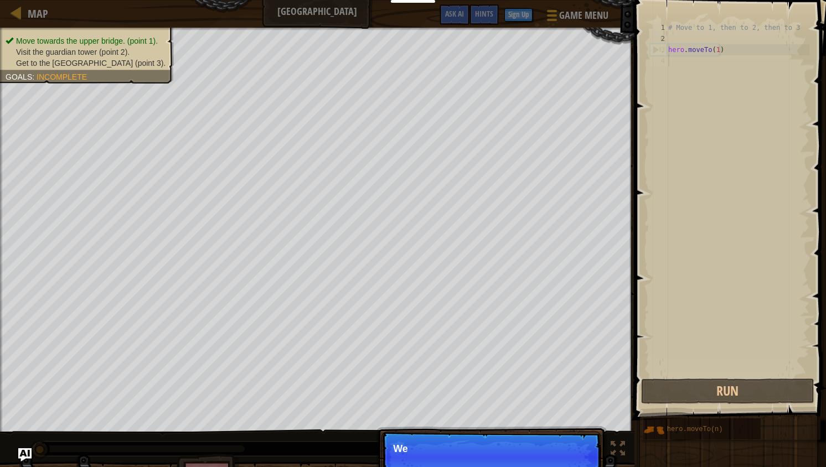
click at [63, 68] on li "Get to the [GEOGRAPHIC_DATA] (point 3)." at bounding box center [86, 63] width 160 height 11
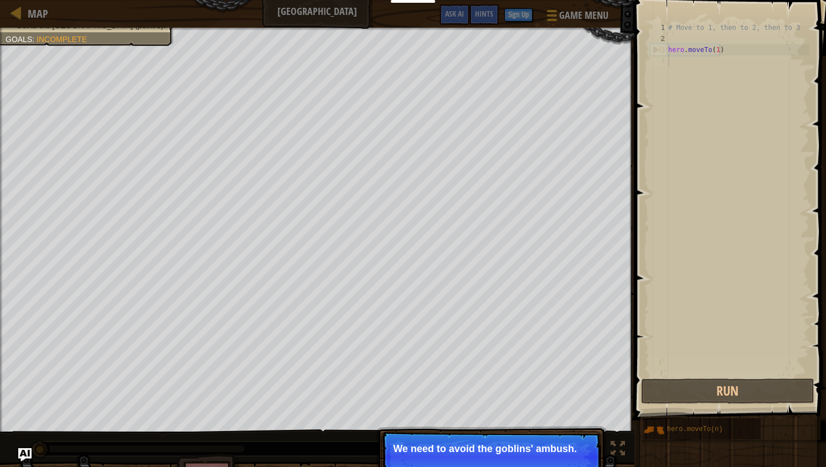
click at [474, 445] on p "We need to avoid the goblins' ambush." at bounding box center [491, 448] width 197 height 11
click at [556, 452] on p "We need to avoid the goblins' ambush." at bounding box center [491, 448] width 197 height 11
click at [562, 457] on div "Skip (esc) Continue" at bounding box center [550, 464] width 86 height 14
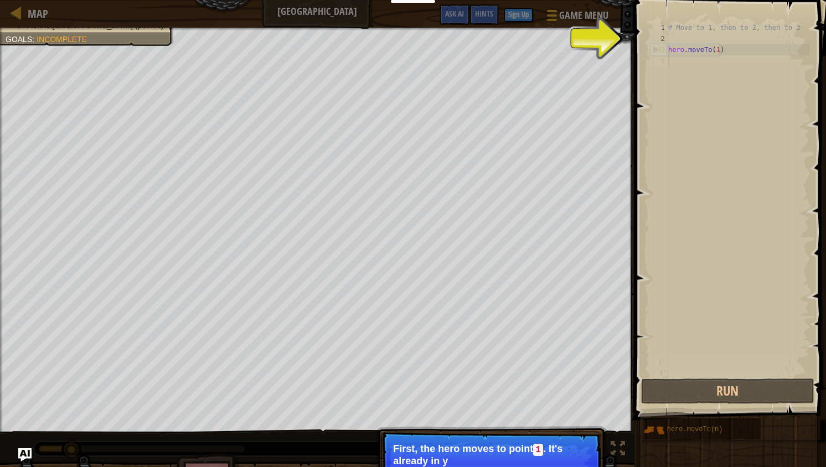
click at [545, 448] on p "First, the hero moves to point 1 . It's already in y" at bounding box center [491, 454] width 197 height 23
click at [545, 448] on p "First, the hero moves to point 1 . It's already in your code." at bounding box center [491, 454] width 197 height 23
click at [563, 457] on p "First, the hero moves to point 1 . It's already in your code." at bounding box center [491, 454] width 197 height 23
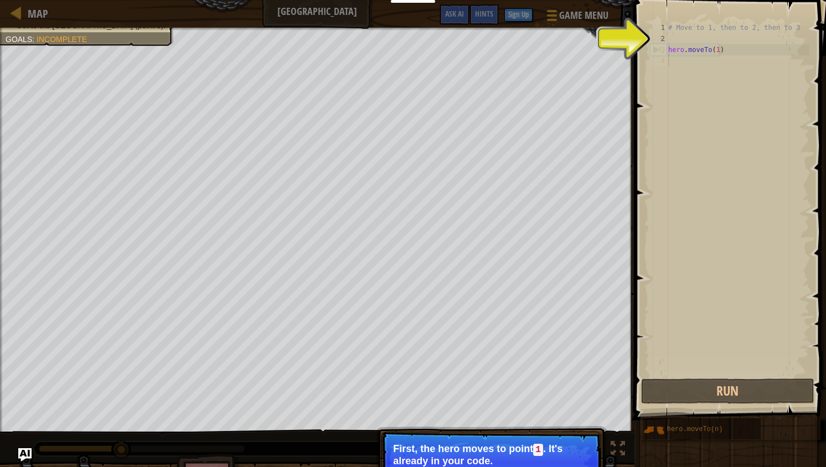
click at [563, 457] on p "First, the hero moves to point 1 . It's already in your code." at bounding box center [491, 454] width 197 height 23
click at [563, 454] on p "First, the hero moves to point 1 . It's already in your code." at bounding box center [491, 454] width 197 height 23
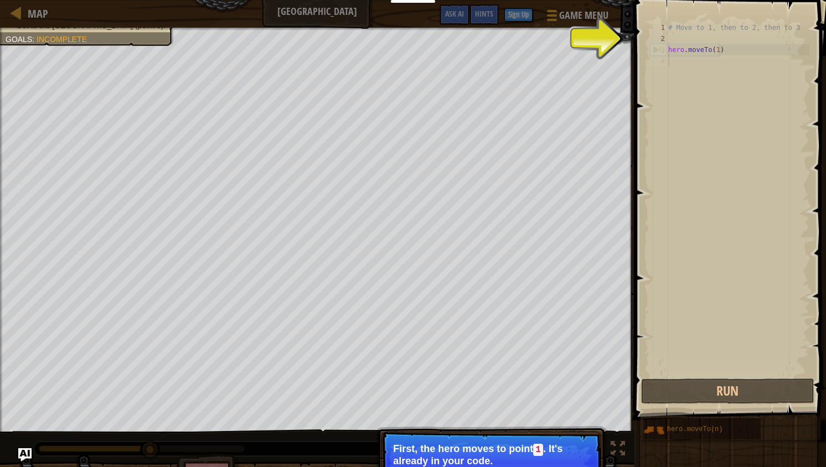
click at [564, 446] on p "First, the hero moves to point 1 . It's already in your code." at bounding box center [491, 454] width 197 height 23
click at [701, 261] on div "# Move to 1, then to 2, then to 3 hero . moveTo ( 1 )" at bounding box center [737, 210] width 143 height 376
click at [705, 54] on div "# Move to 1, then to 2, then to 3 hero . moveTo ( 1 )" at bounding box center [737, 210] width 143 height 376
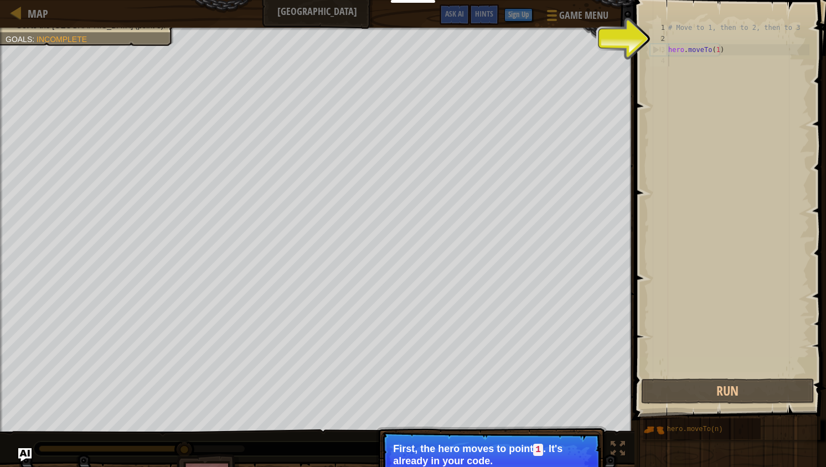
type textarea "hero.moveTo(1)"
click at [719, 53] on div "# Move to 1, then to 2, then to 3 hero . moveTo ( 1 )" at bounding box center [737, 210] width 143 height 376
click at [712, 389] on button "Run" at bounding box center [727, 391] width 173 height 25
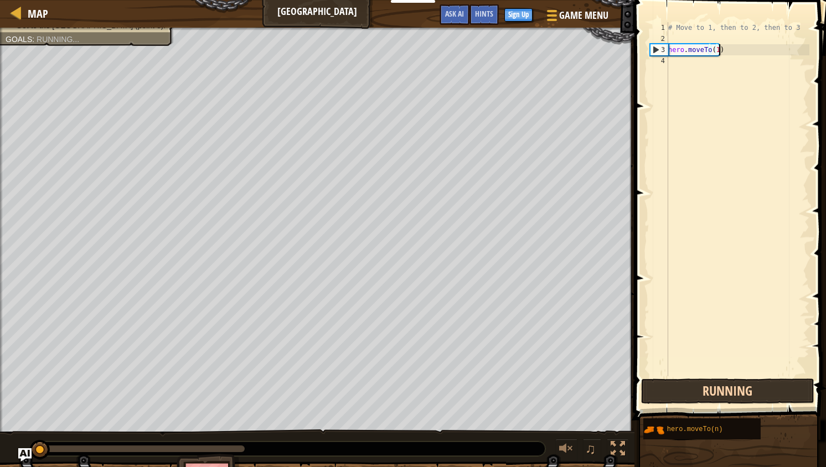
scroll to position [5, 3]
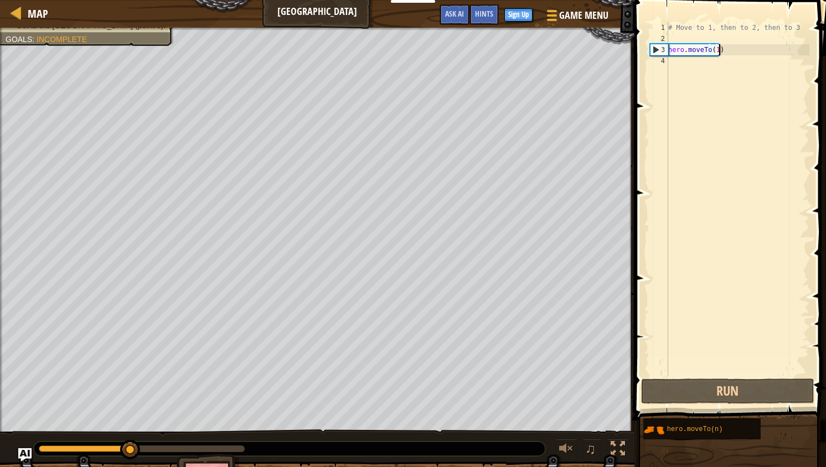
click at [733, 67] on div "# Move to 1, then to 2, then to 3 hero . moveTo ( 1 )" at bounding box center [737, 210] width 143 height 376
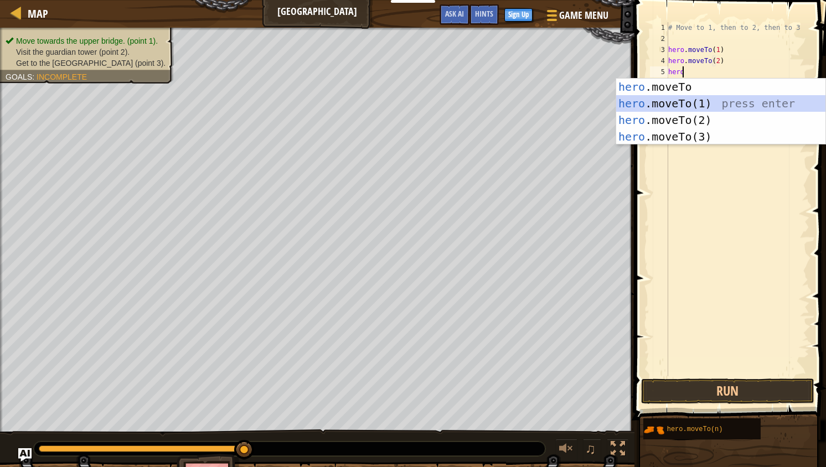
scroll to position [5, 0]
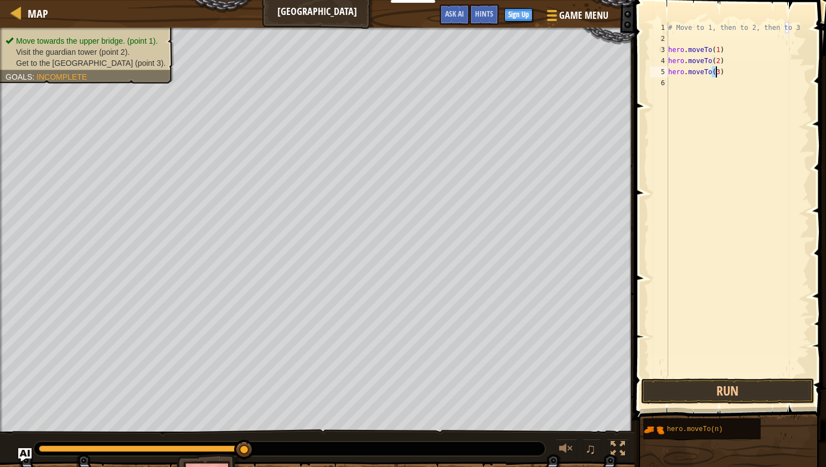
type textarea "hero.moveTo(3)"
click at [778, 405] on span at bounding box center [731, 194] width 200 height 453
click at [778, 386] on button "Run" at bounding box center [727, 391] width 173 height 25
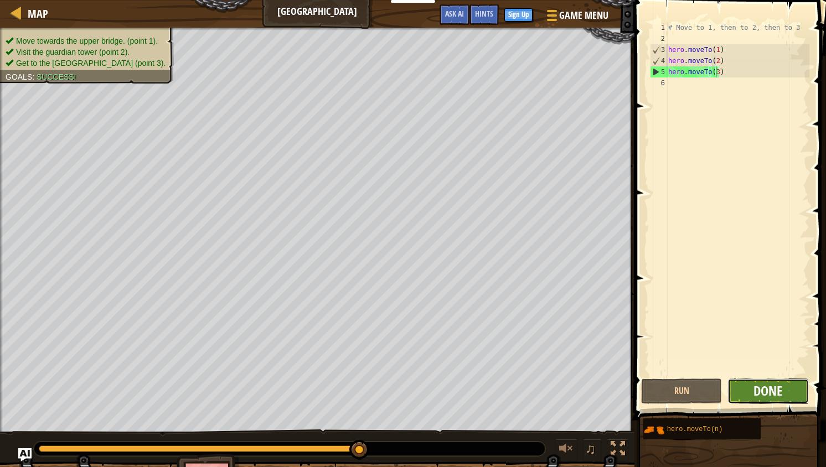
click at [771, 387] on span "Done" at bounding box center [767, 391] width 29 height 18
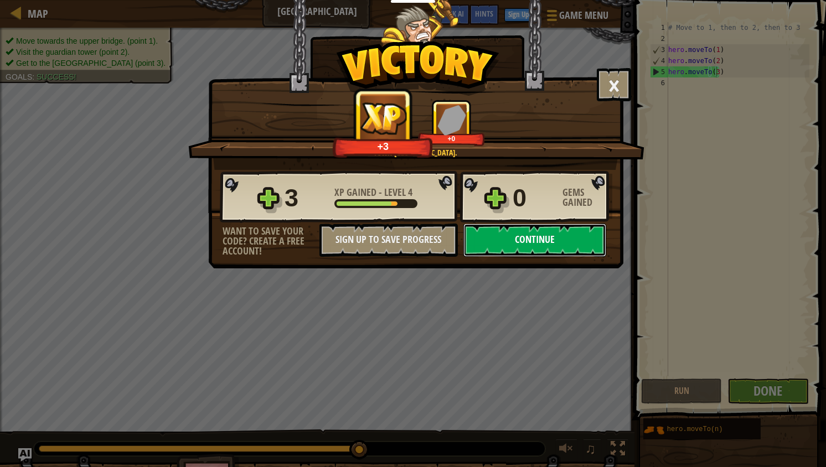
click at [528, 236] on button "Continue" at bounding box center [534, 240] width 143 height 33
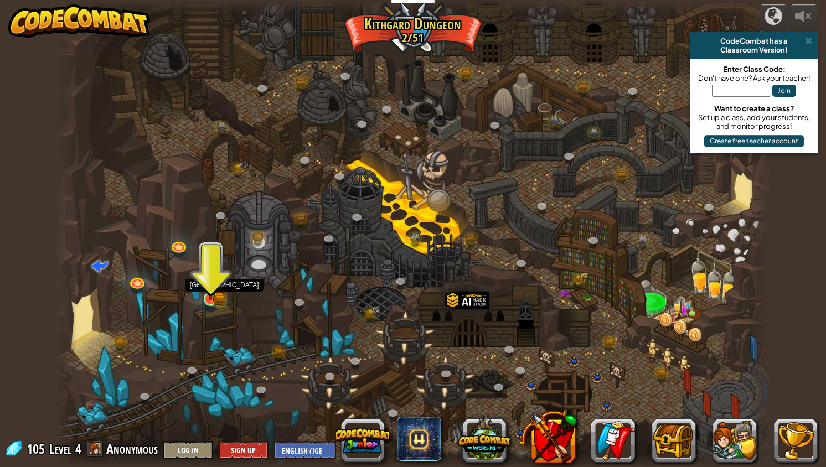
click at [211, 296] on img at bounding box center [210, 280] width 19 height 41
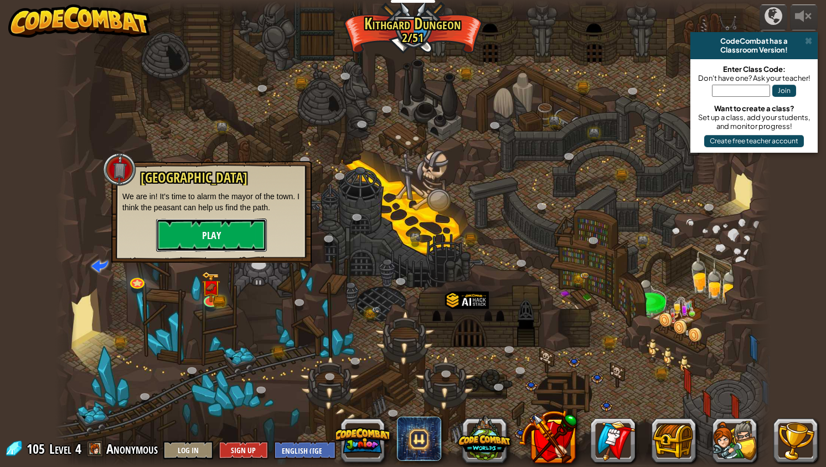
click at [227, 246] on button "Play" at bounding box center [211, 235] width 111 height 33
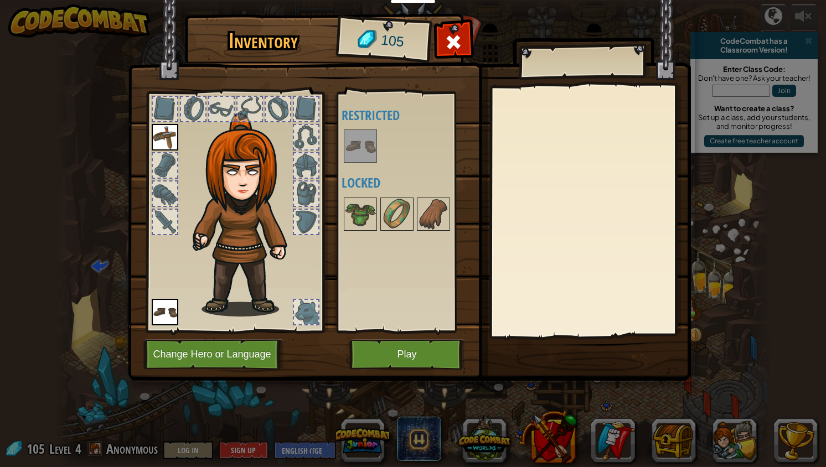
click at [361, 147] on img at bounding box center [360, 146] width 31 height 31
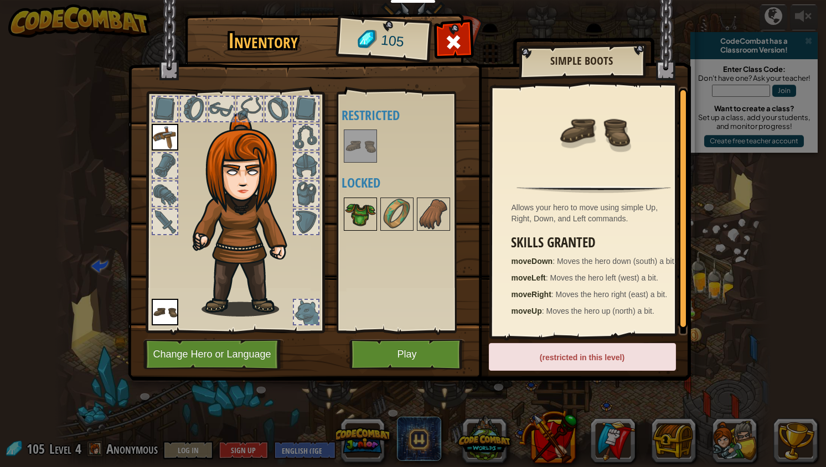
click at [374, 213] on img at bounding box center [360, 214] width 31 height 31
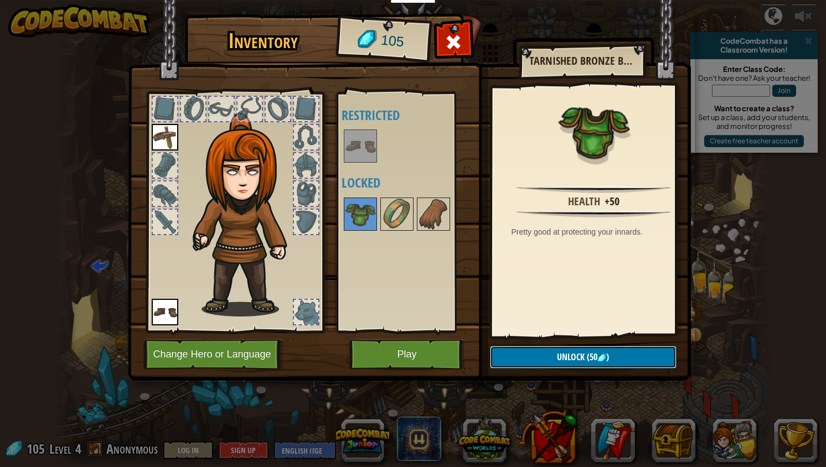
click at [547, 365] on button "Unlock (50 )" at bounding box center [583, 357] width 187 height 23
click at [542, 355] on button "Confirm" at bounding box center [583, 357] width 187 height 23
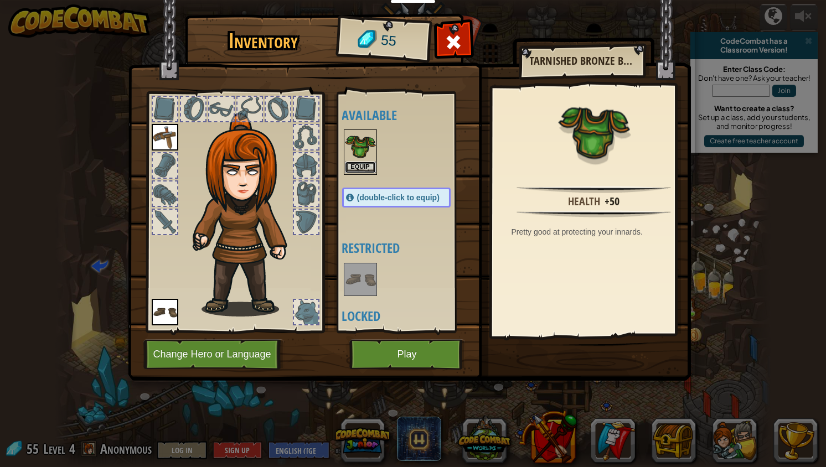
click at [364, 162] on button "Equip" at bounding box center [360, 168] width 31 height 12
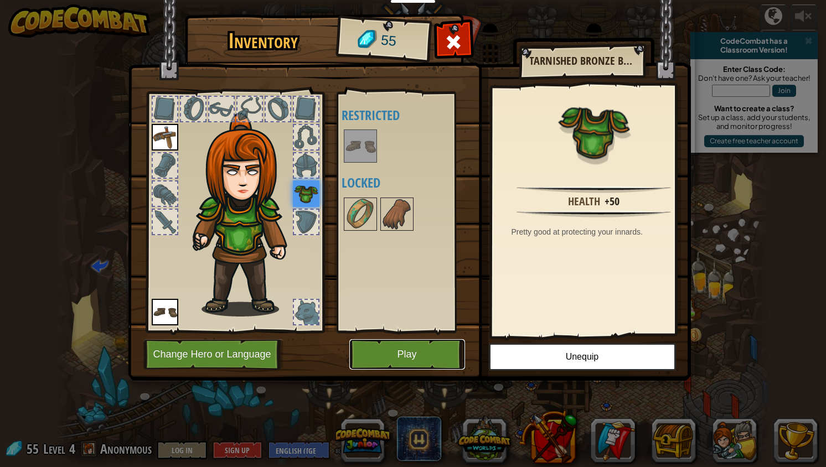
click at [403, 350] on button "Play" at bounding box center [407, 354] width 116 height 30
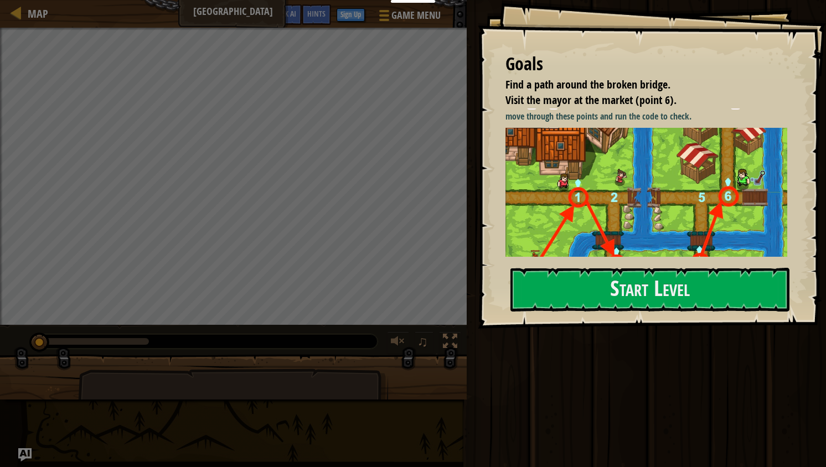
scroll to position [110, 0]
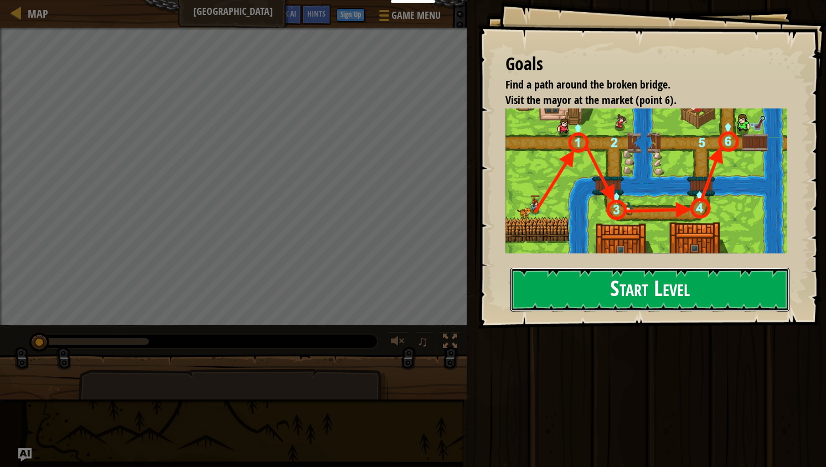
click at [616, 292] on button "Start Level" at bounding box center [649, 290] width 279 height 44
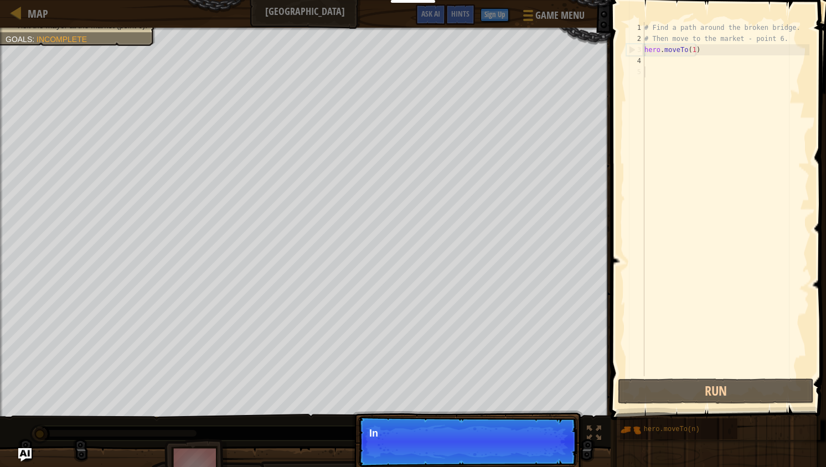
click at [701, 55] on div "# Find a path around the broken bridge. # Then move to the market - point 6. he…" at bounding box center [725, 210] width 167 height 376
click at [610, 317] on span at bounding box center [719, 194] width 224 height 453
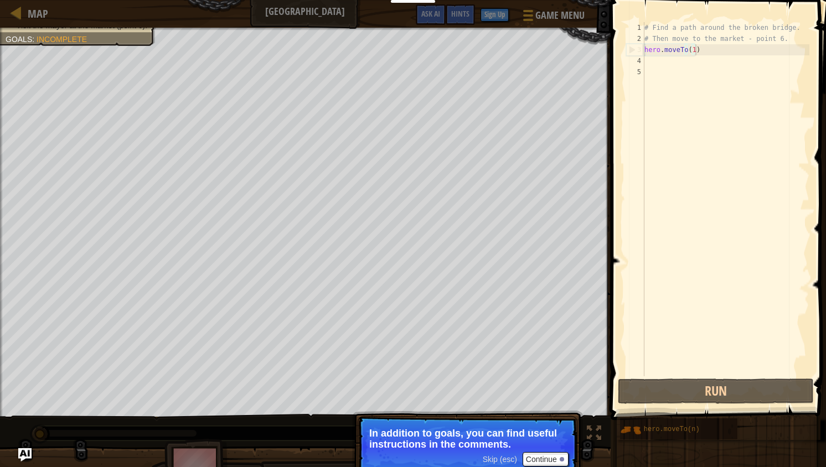
click at [533, 452] on p "Skip (esc) Continue In addition to goals, you can find useful instructions in t…" at bounding box center [468, 447] width 220 height 62
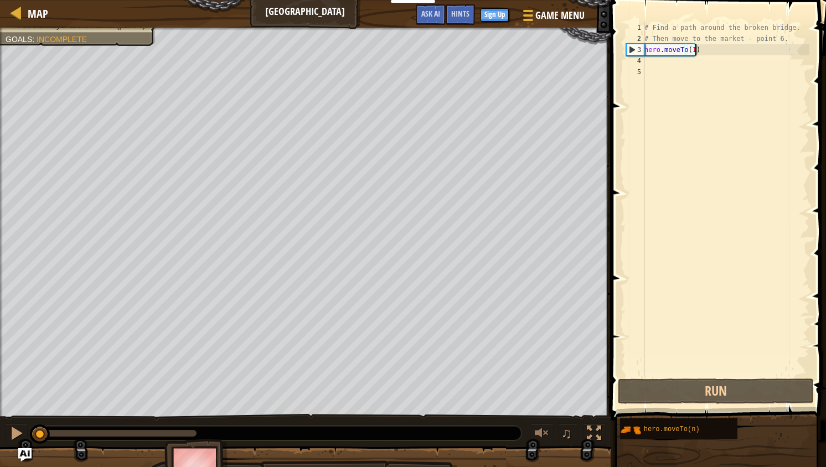
scroll to position [5, 3]
click at [709, 49] on div "# Find a path around the broken bridge. # Then move to the market - point 6. he…" at bounding box center [725, 210] width 167 height 376
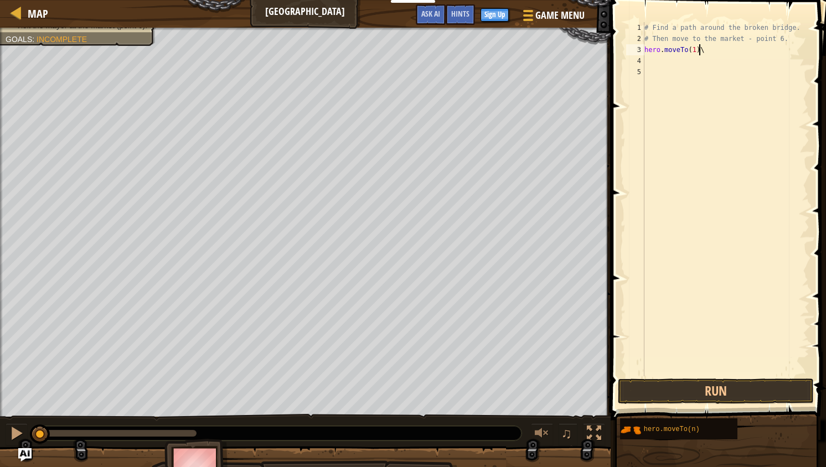
type textarea "hero.moveTo(1)"
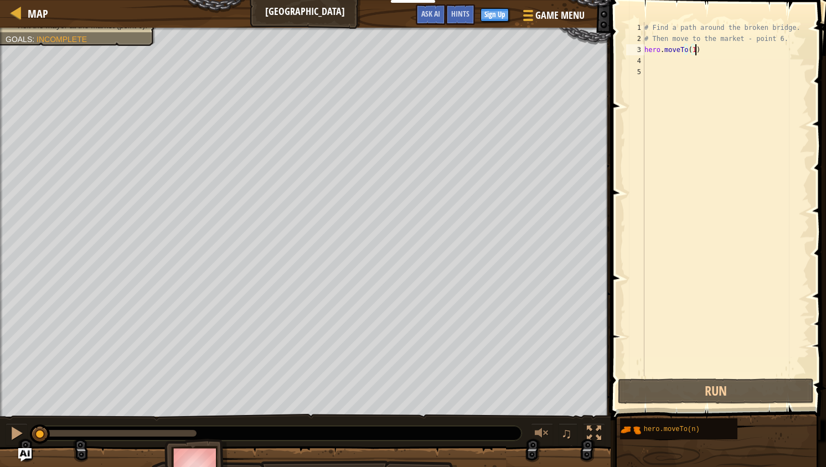
scroll to position [5, 0]
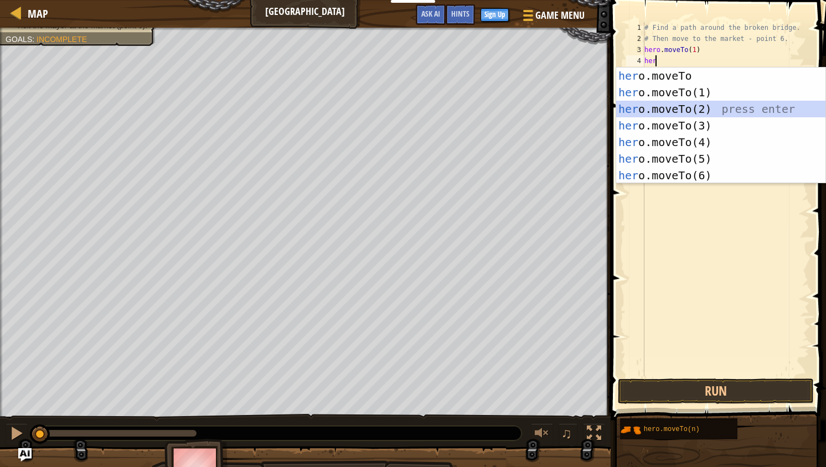
type textarea "hero.moveTo(2)"
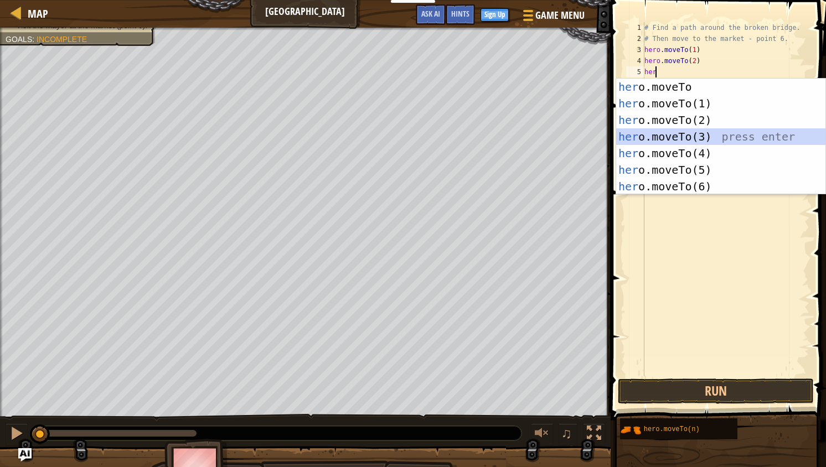
type textarea "hero.moveTo(3)"
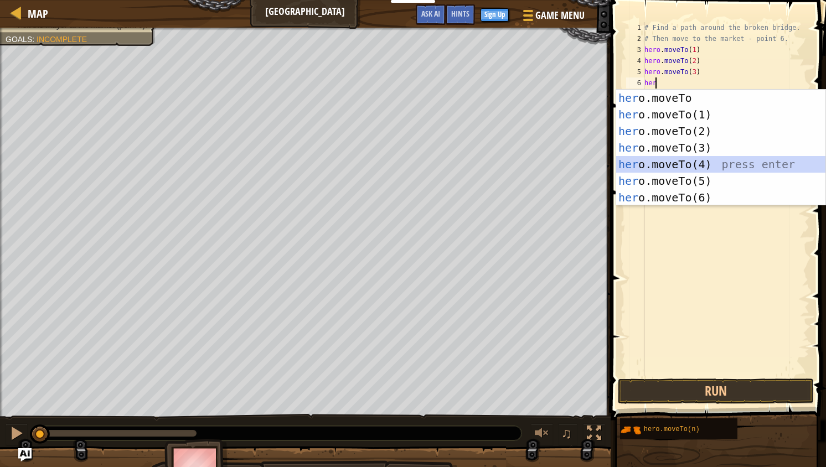
type textarea "hero.moveTo(4)"
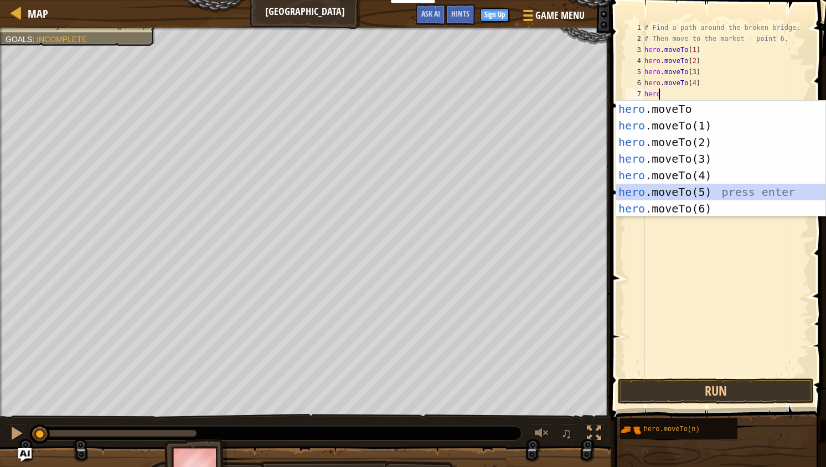
type textarea "hero.moveTo(5)"
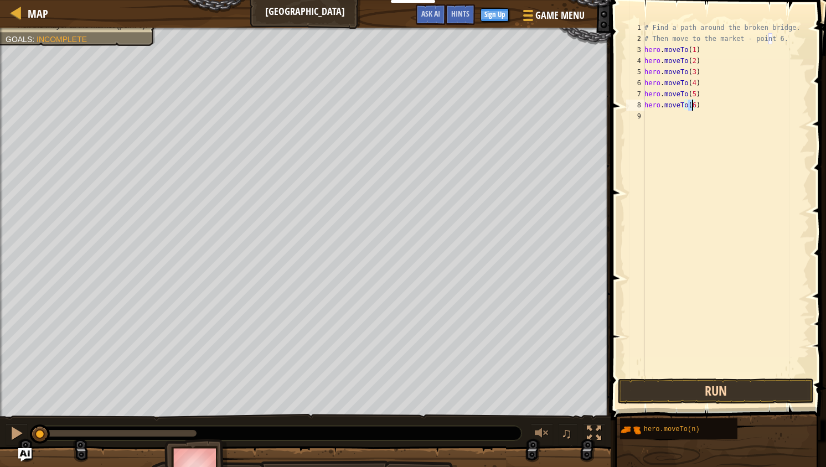
type textarea "hero.moveTo(6)"
click at [761, 391] on button "Run" at bounding box center [716, 391] width 196 height 25
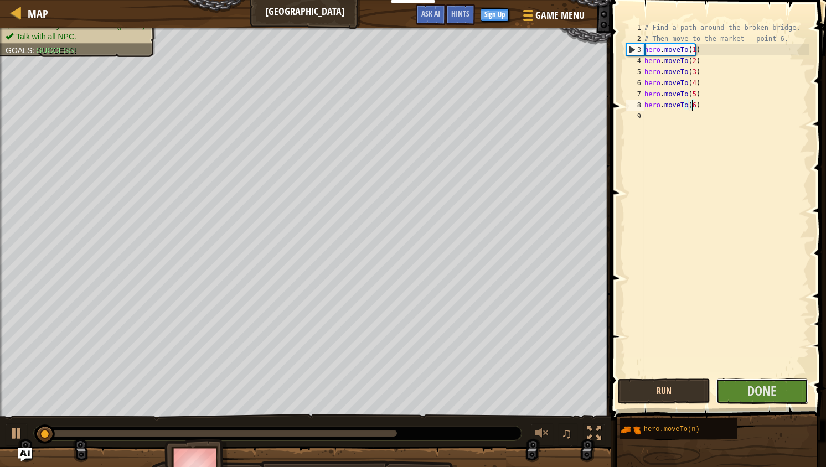
click at [761, 391] on span "Done" at bounding box center [761, 391] width 29 height 18
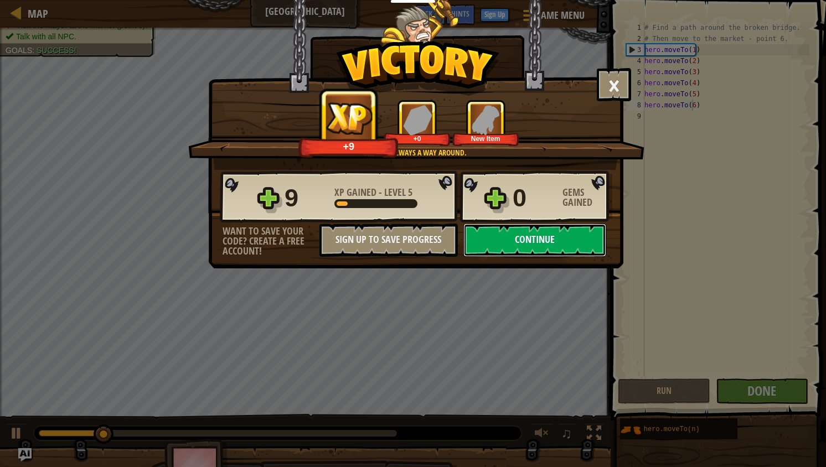
click at [499, 240] on button "Continue" at bounding box center [534, 240] width 143 height 33
